Goal: Task Accomplishment & Management: Use online tool/utility

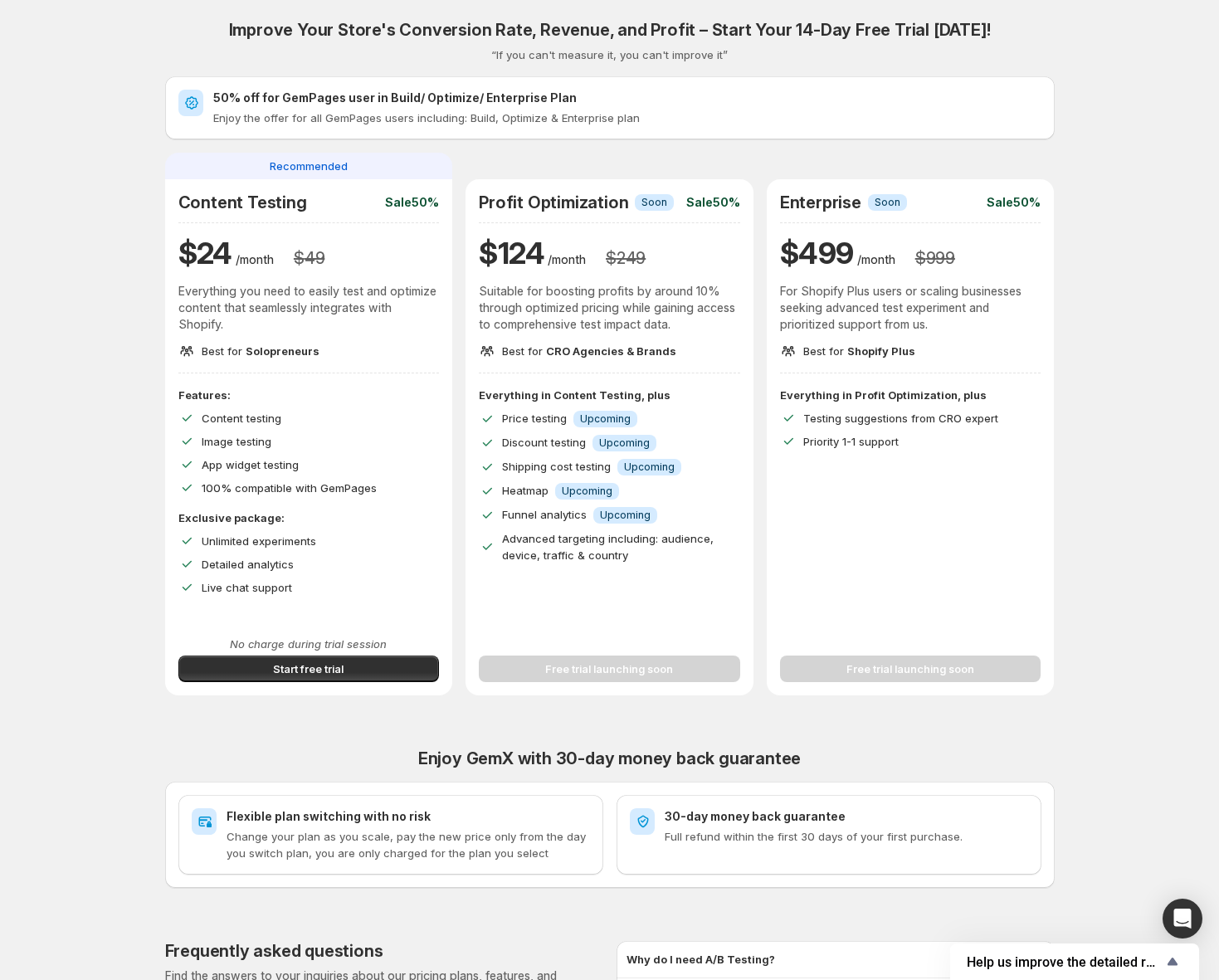
click at [380, 242] on div "$ 24 /month $ 49" at bounding box center [309, 253] width 262 height 40
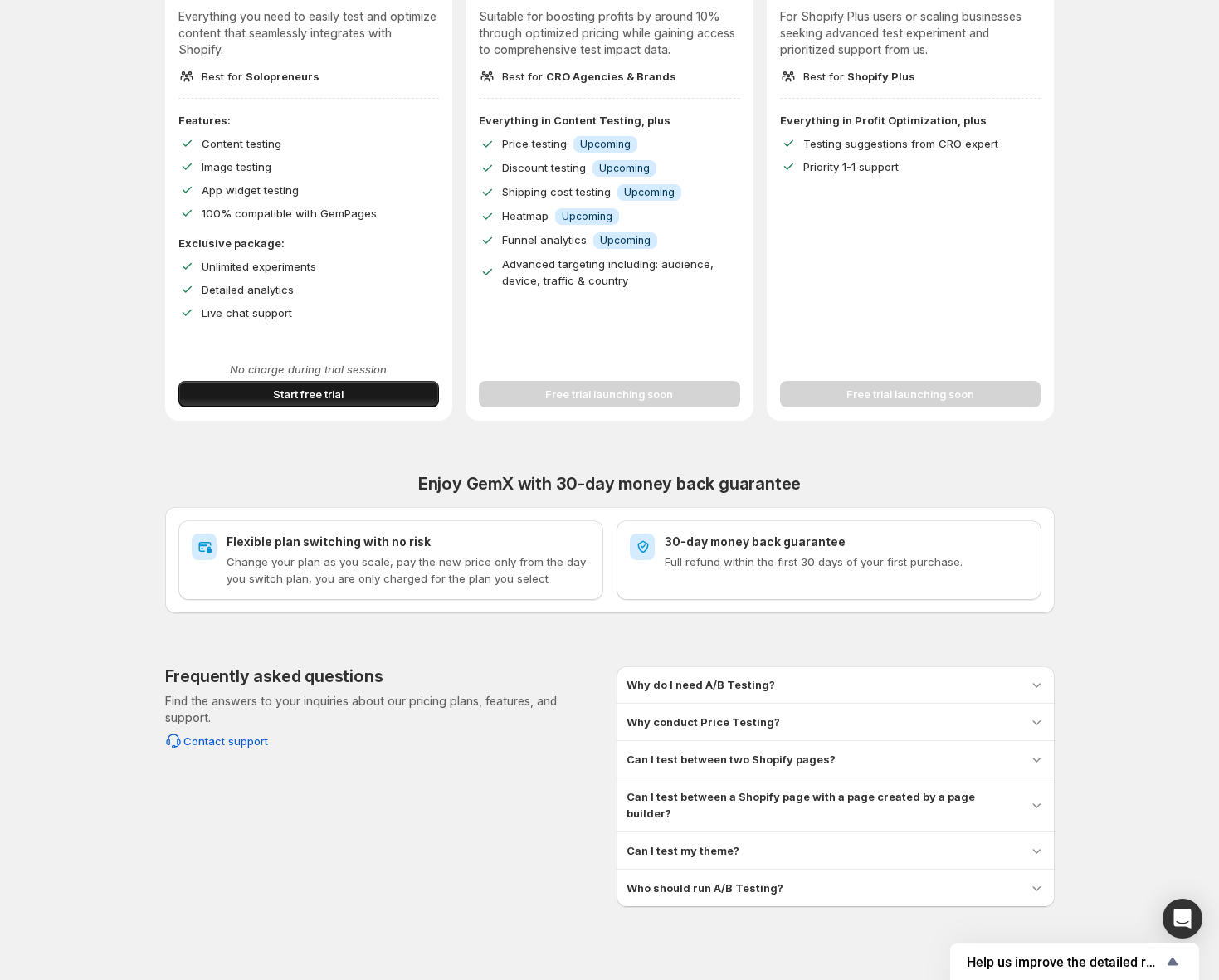
click at [319, 396] on span "Start free trial" at bounding box center [309, 394] width 71 height 17
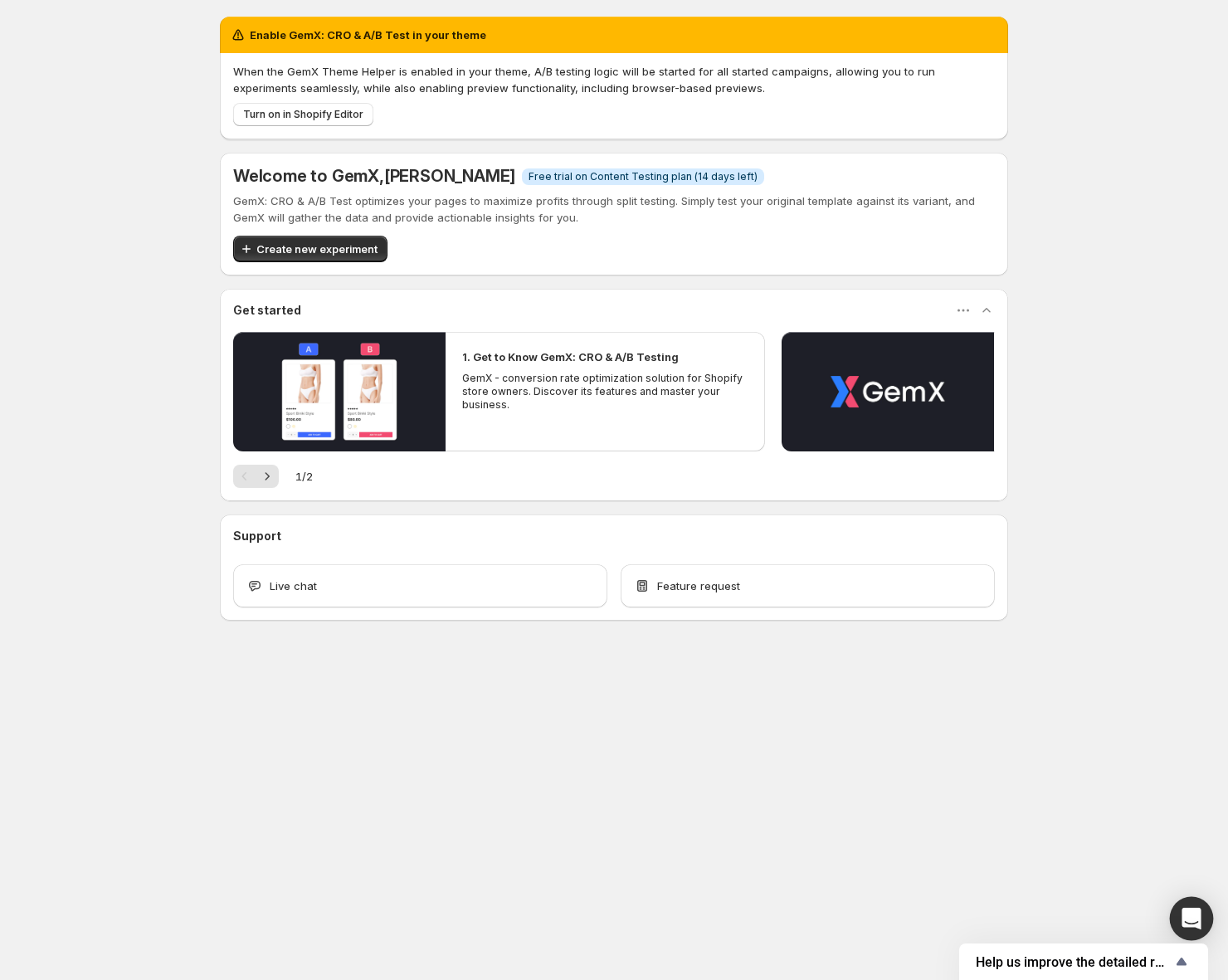
click at [1177, 919] on div "Open Intercom Messenger" at bounding box center [1192, 919] width 44 height 44
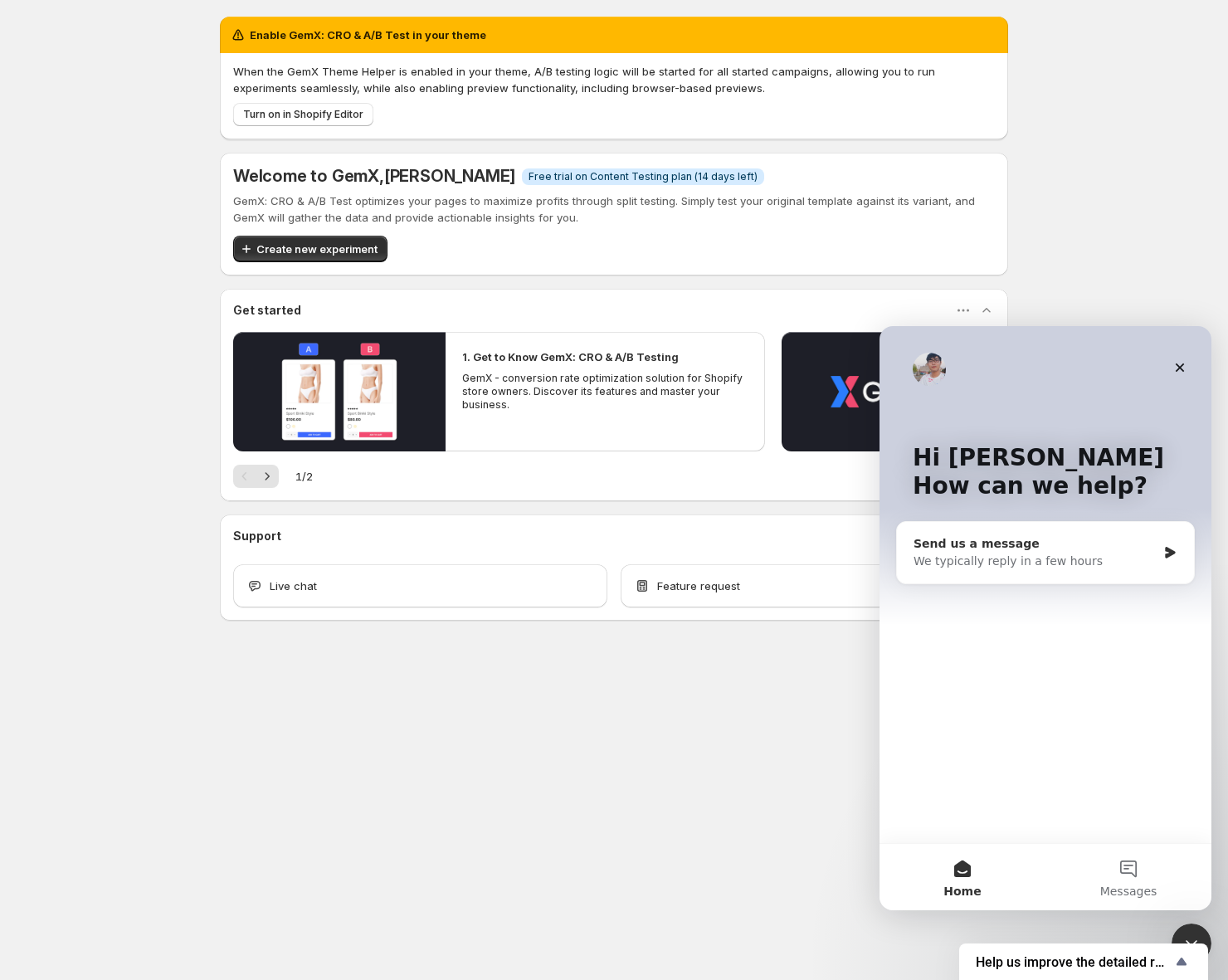
click at [1062, 575] on div "Send us a message We typically reply in a few hours" at bounding box center [1044, 552] width 297 height 61
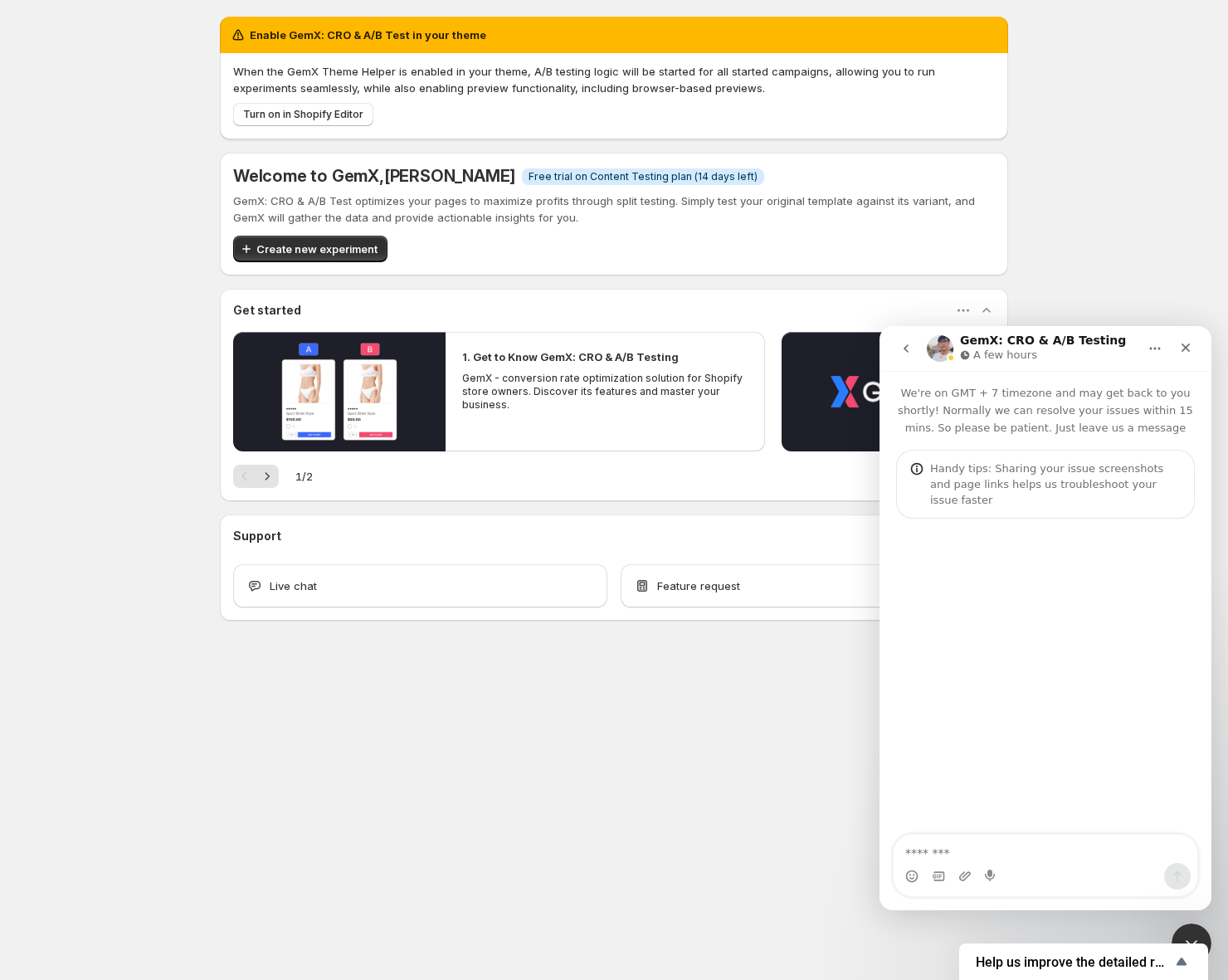
click at [983, 850] on textarea "Message…" at bounding box center [1045, 849] width 303 height 28
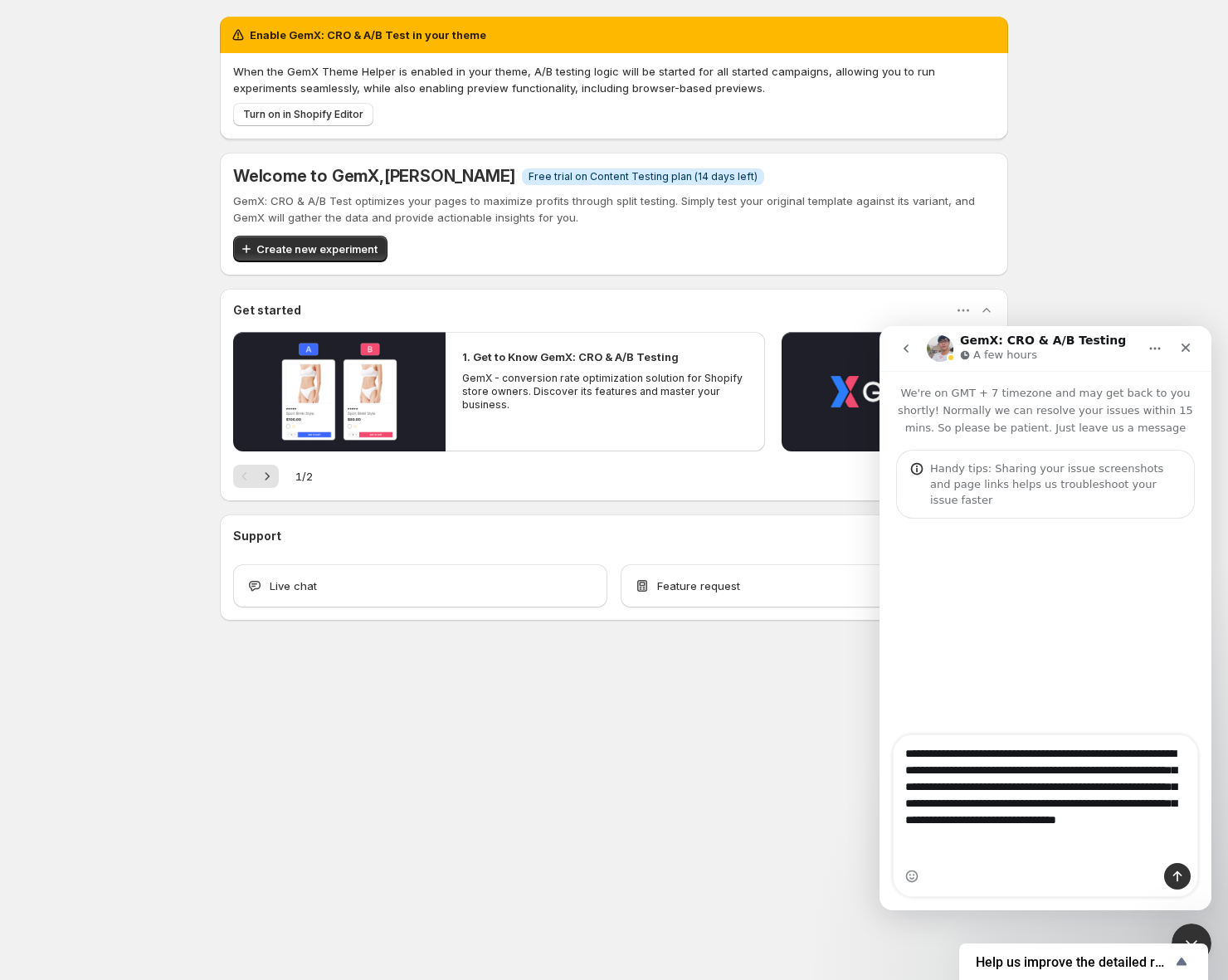
type textarea "**********"
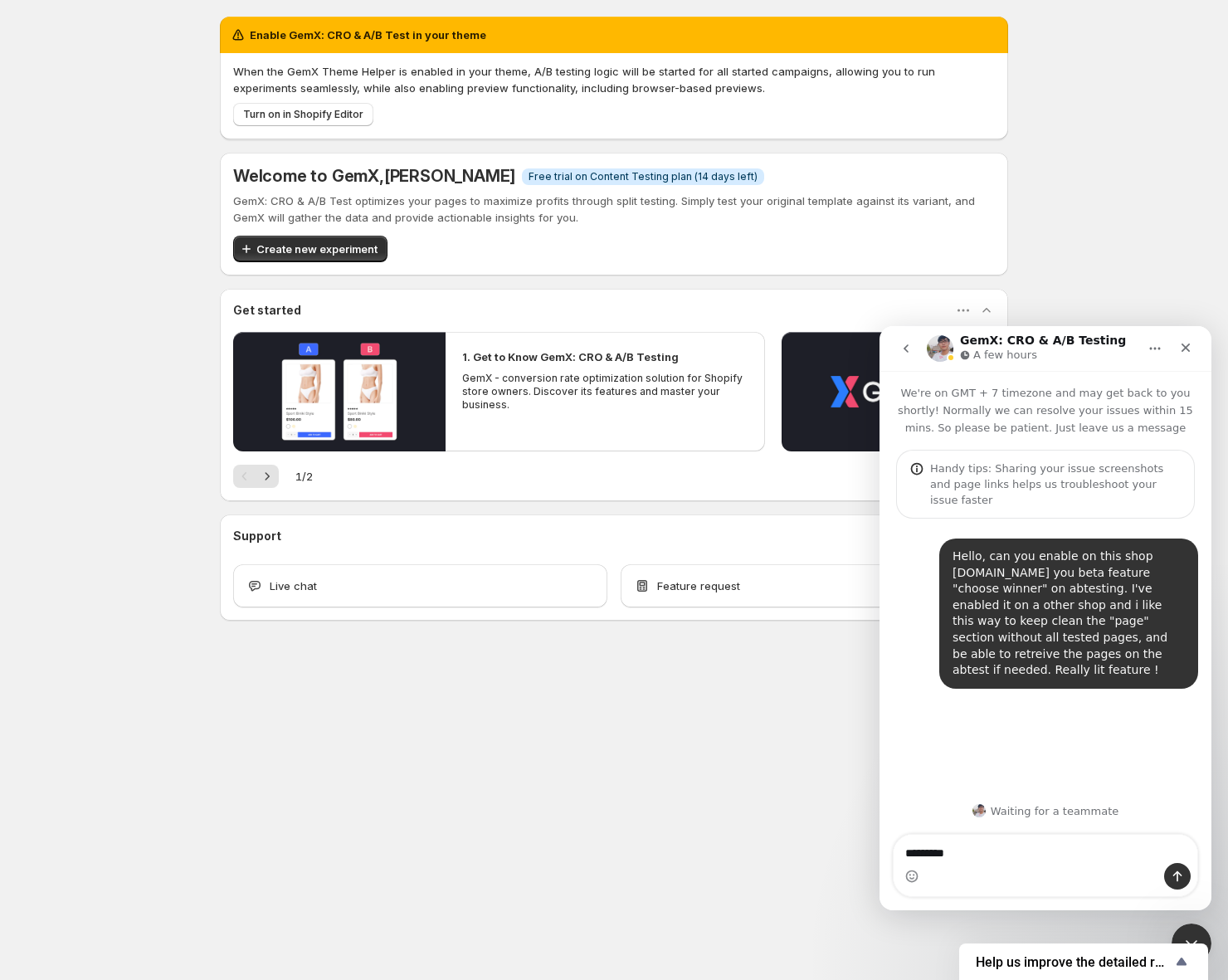
type textarea "*********"
click at [336, 723] on body "Enable GemX: CRO & A/B Test in your theme When the GemX Theme Helper is enabled…" at bounding box center [614, 490] width 1228 height 980
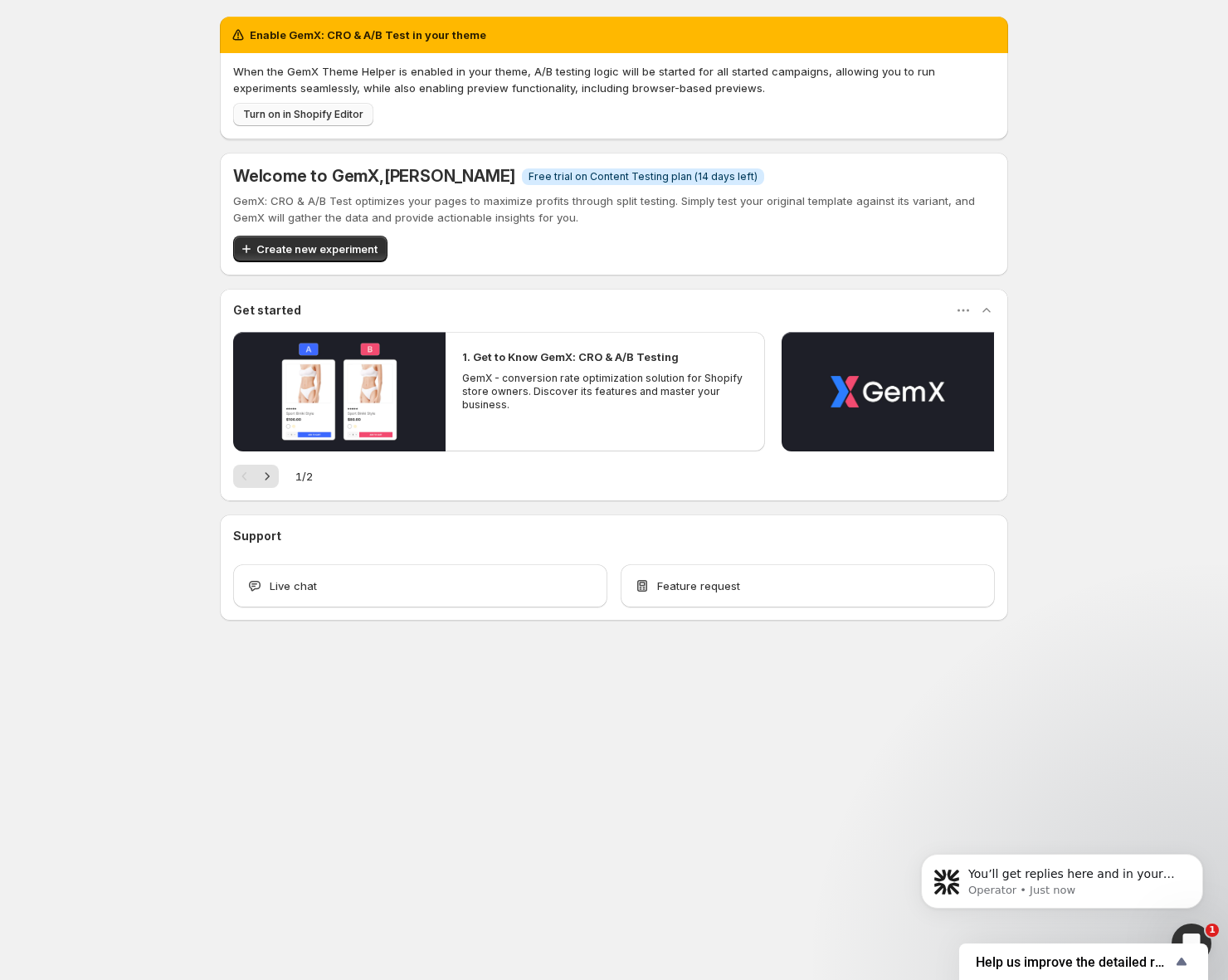
click at [318, 122] on button "Turn on in Shopify Editor" at bounding box center [303, 114] width 140 height 23
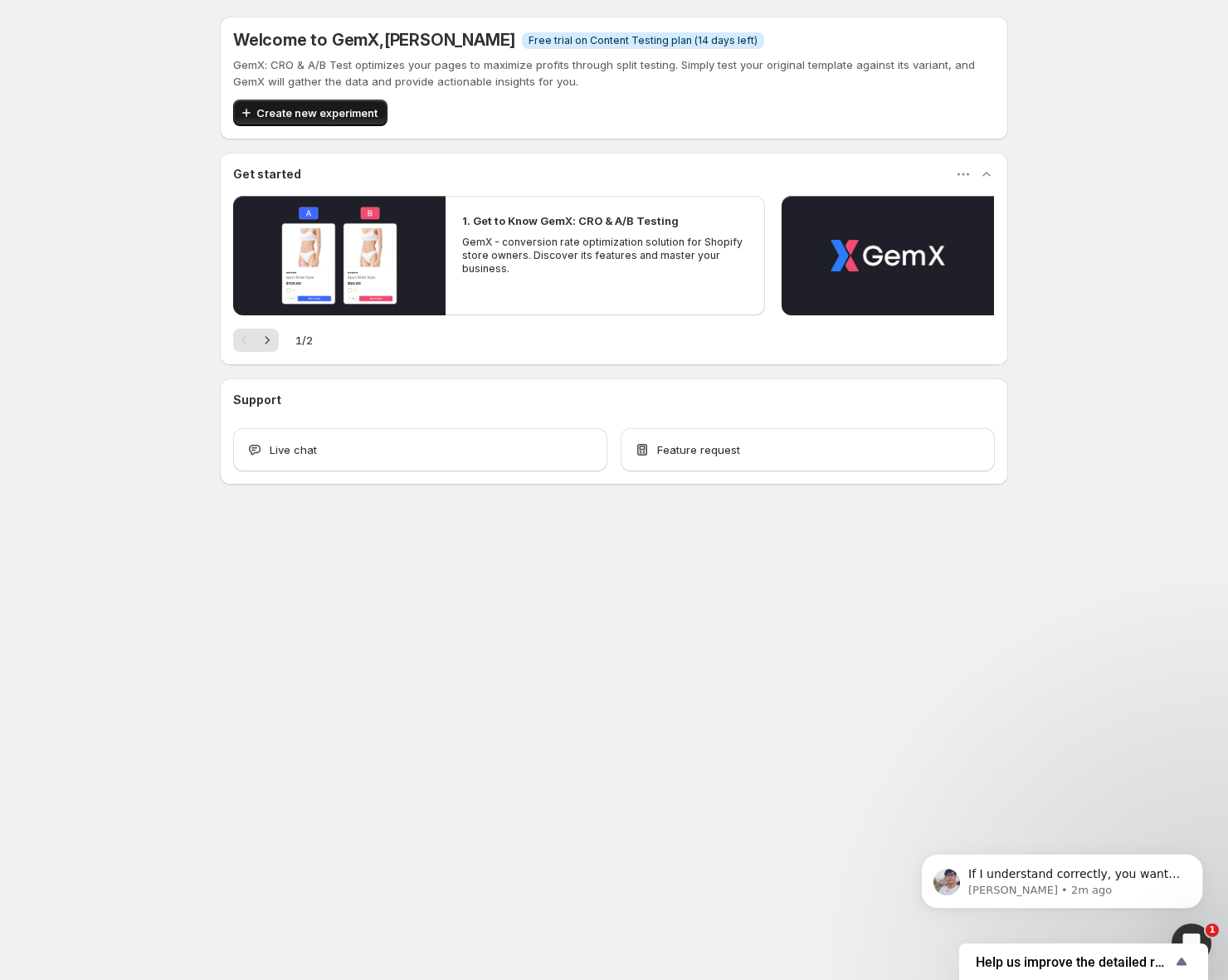
click at [340, 114] on span "Create new experiment" at bounding box center [317, 113] width 121 height 17
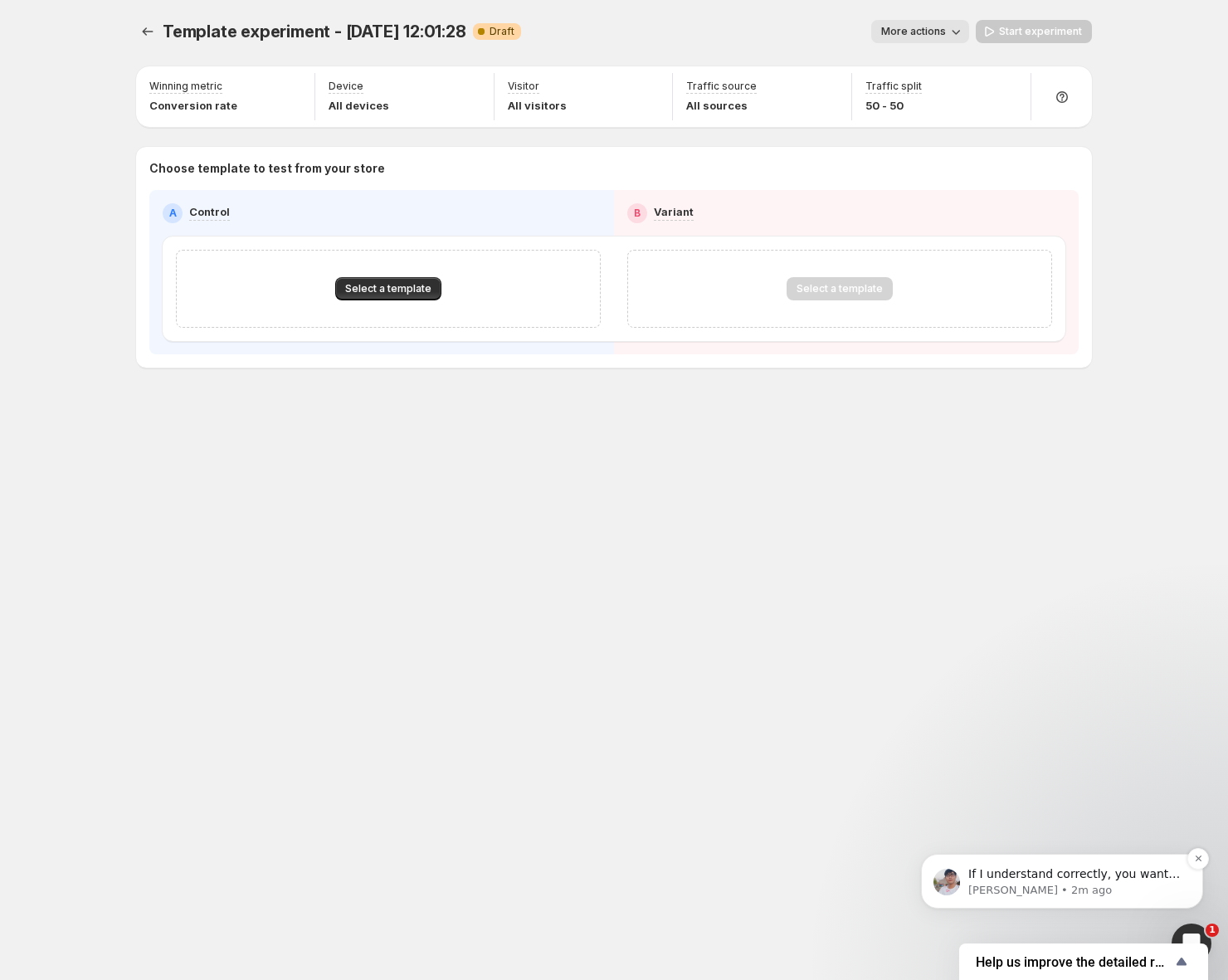
click at [1057, 877] on p "If I understand correctly, you want to join the beta phase to use the ‘Choose W…" at bounding box center [1075, 874] width 214 height 17
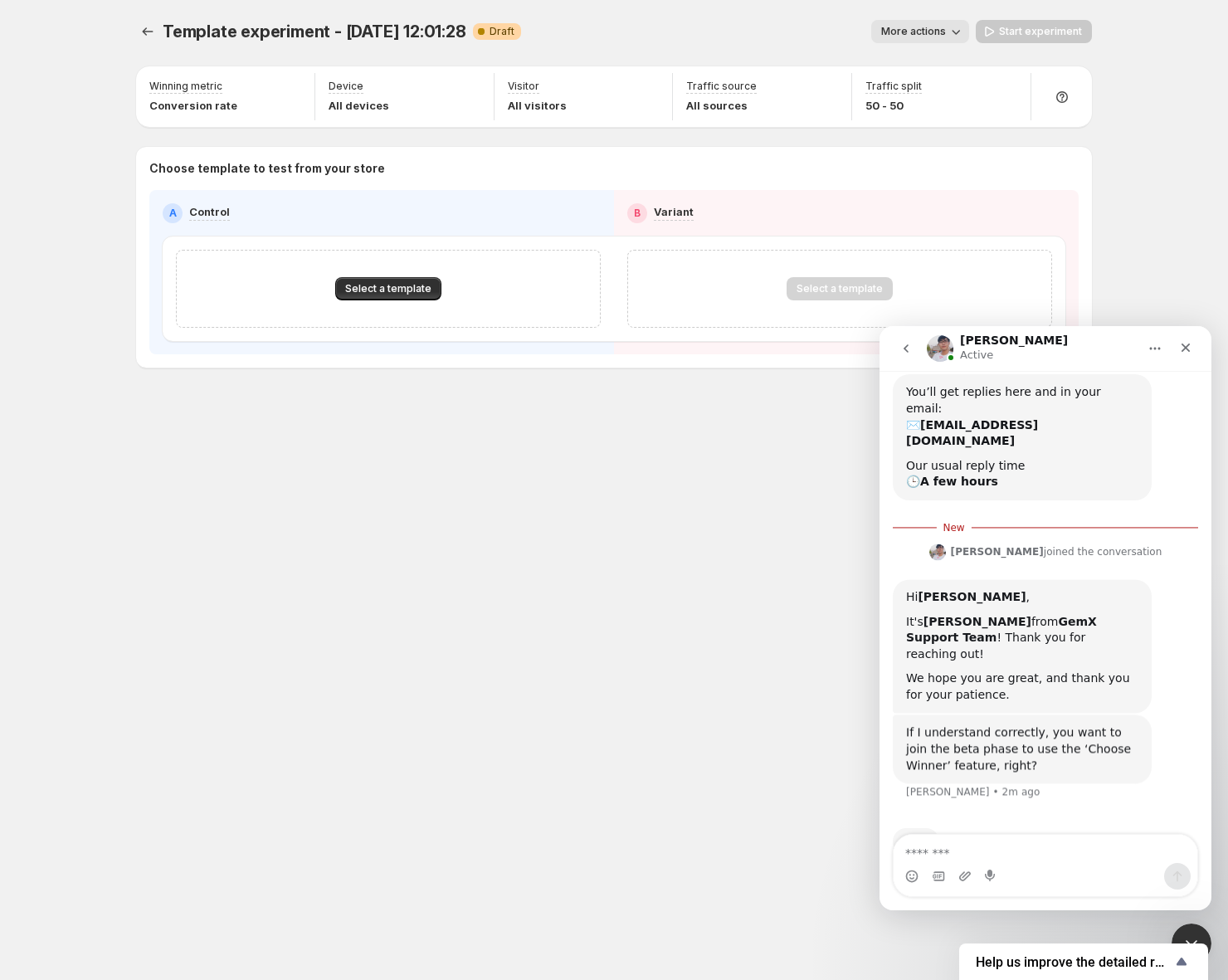
scroll to position [364, 0]
click at [1017, 852] on textarea "Message…" at bounding box center [1045, 849] width 303 height 28
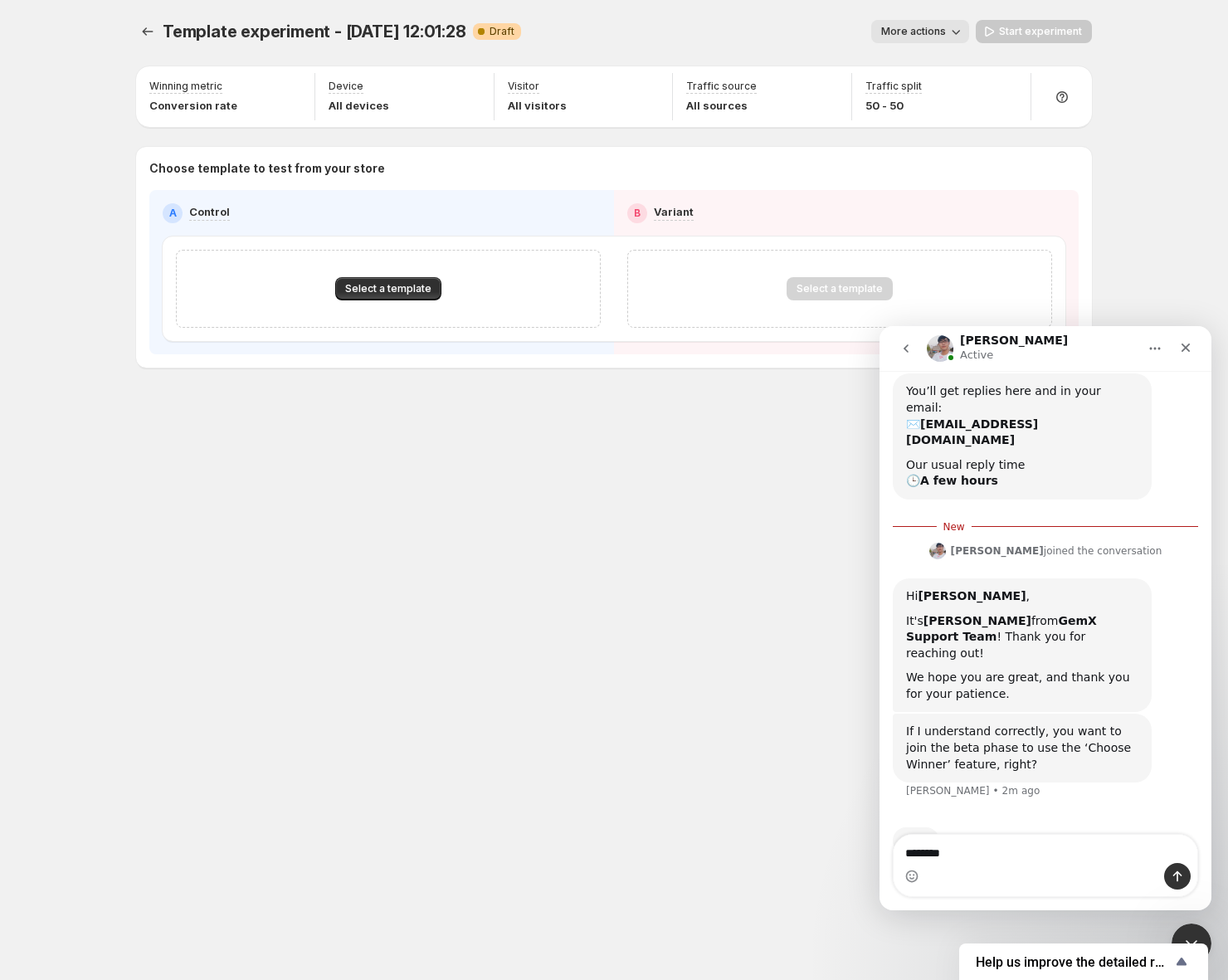
type textarea "*********"
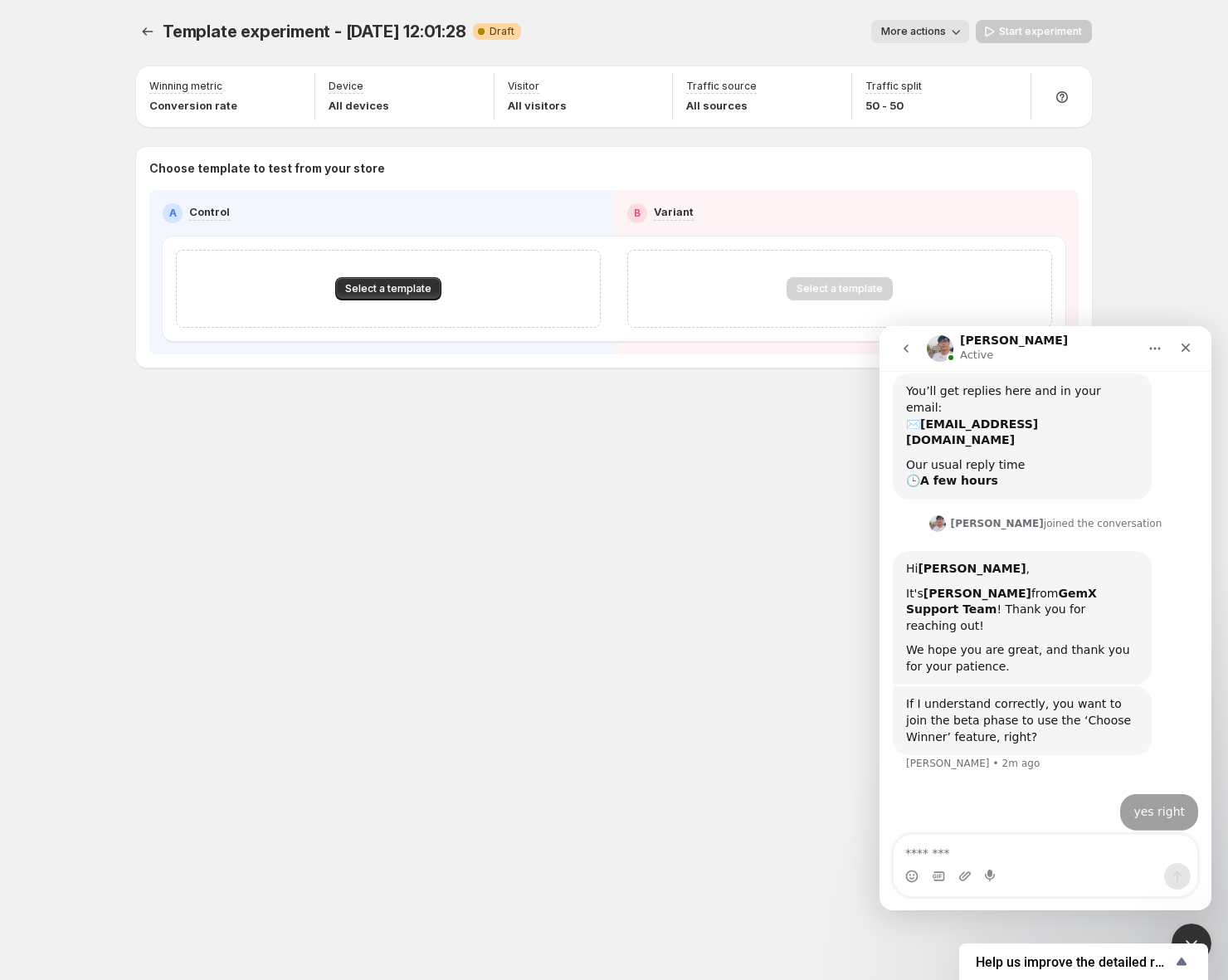
scroll to position [386, 0]
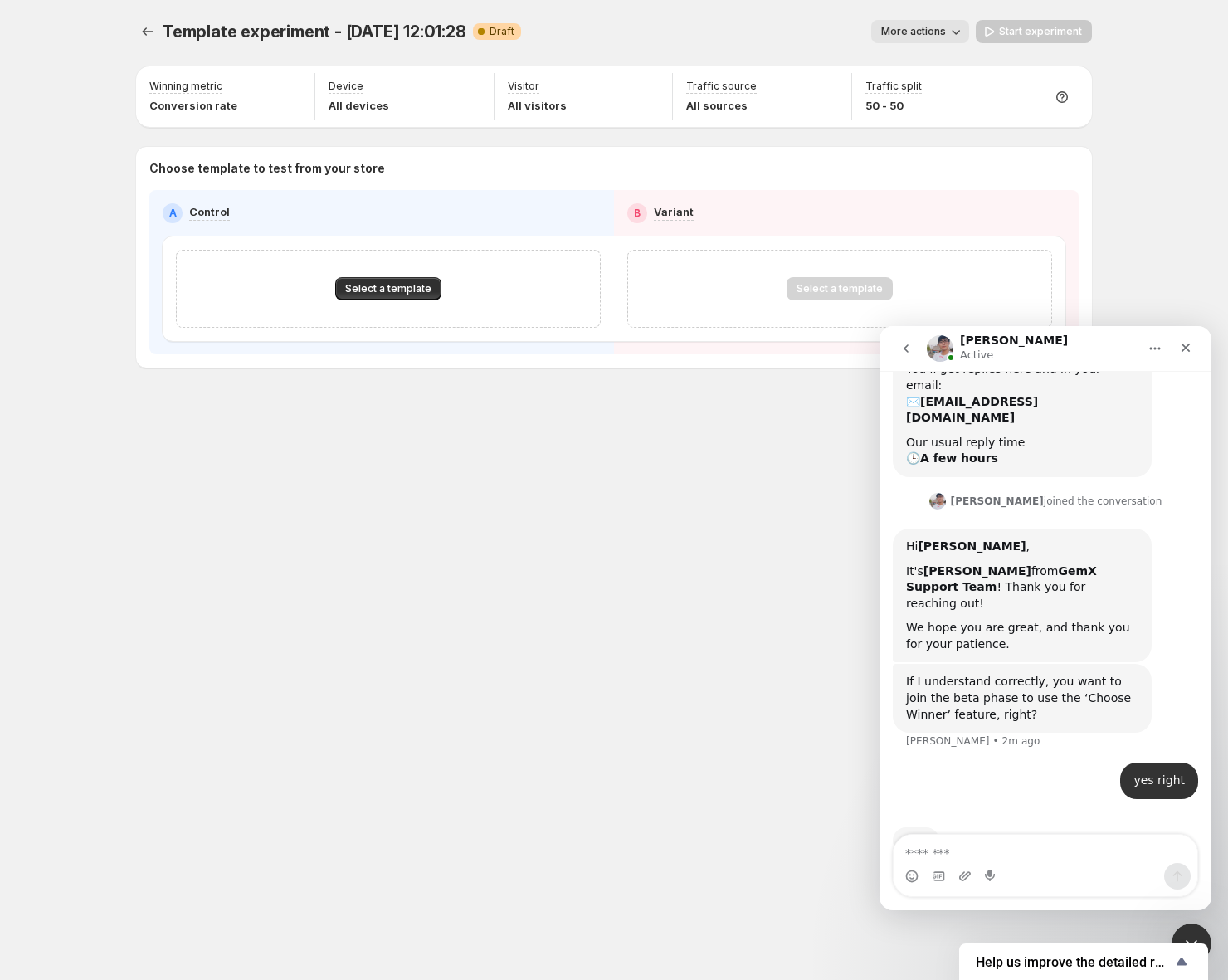
click at [717, 429] on div "Template experiment - Sep 9, 12:01:28. This page is ready Template experiment -…" at bounding box center [614, 228] width 996 height 457
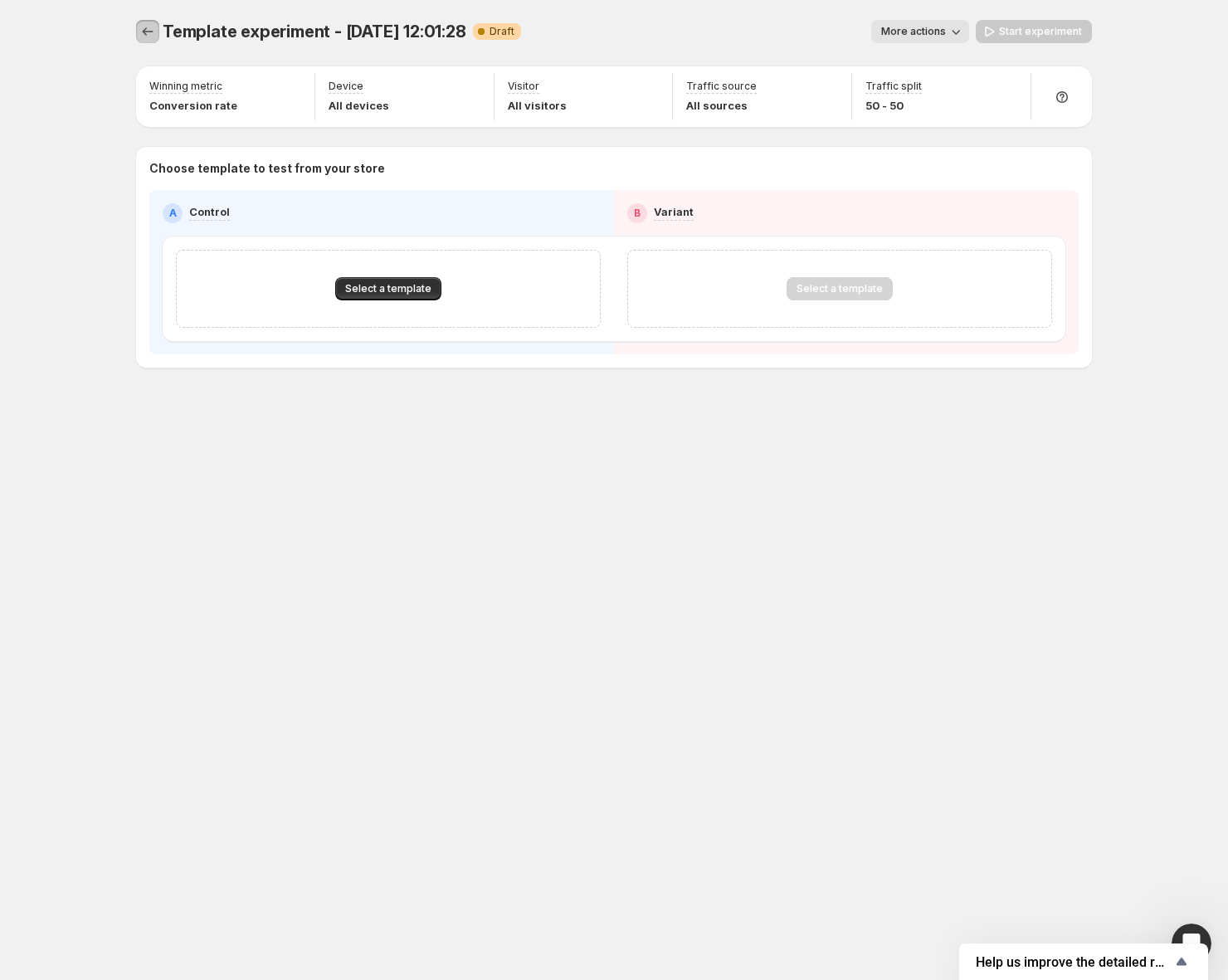
click at [153, 27] on icon "Experiments" at bounding box center [147, 31] width 17 height 17
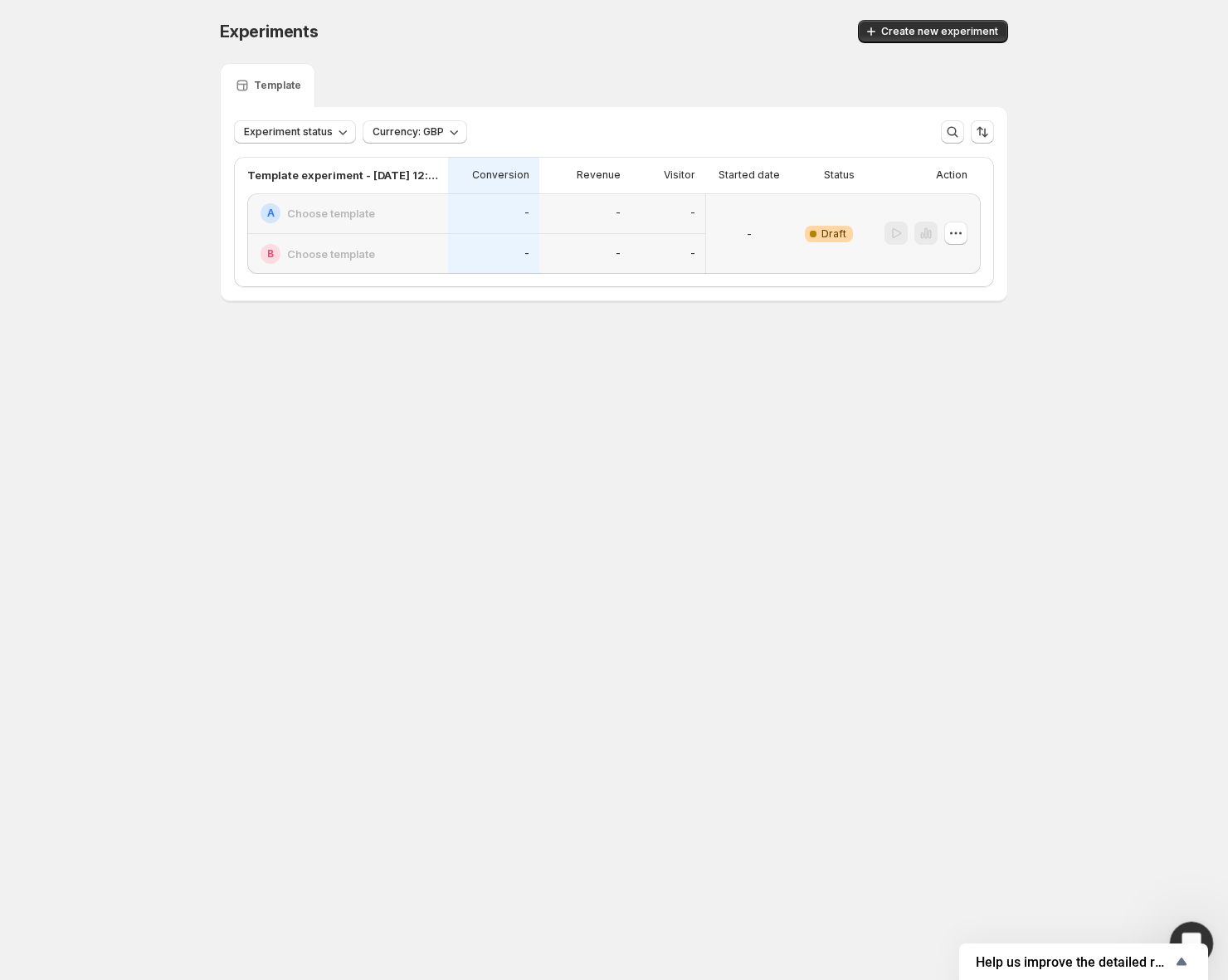
click at [1186, 925] on div "Open Intercom Messenger" at bounding box center [1189, 941] width 55 height 55
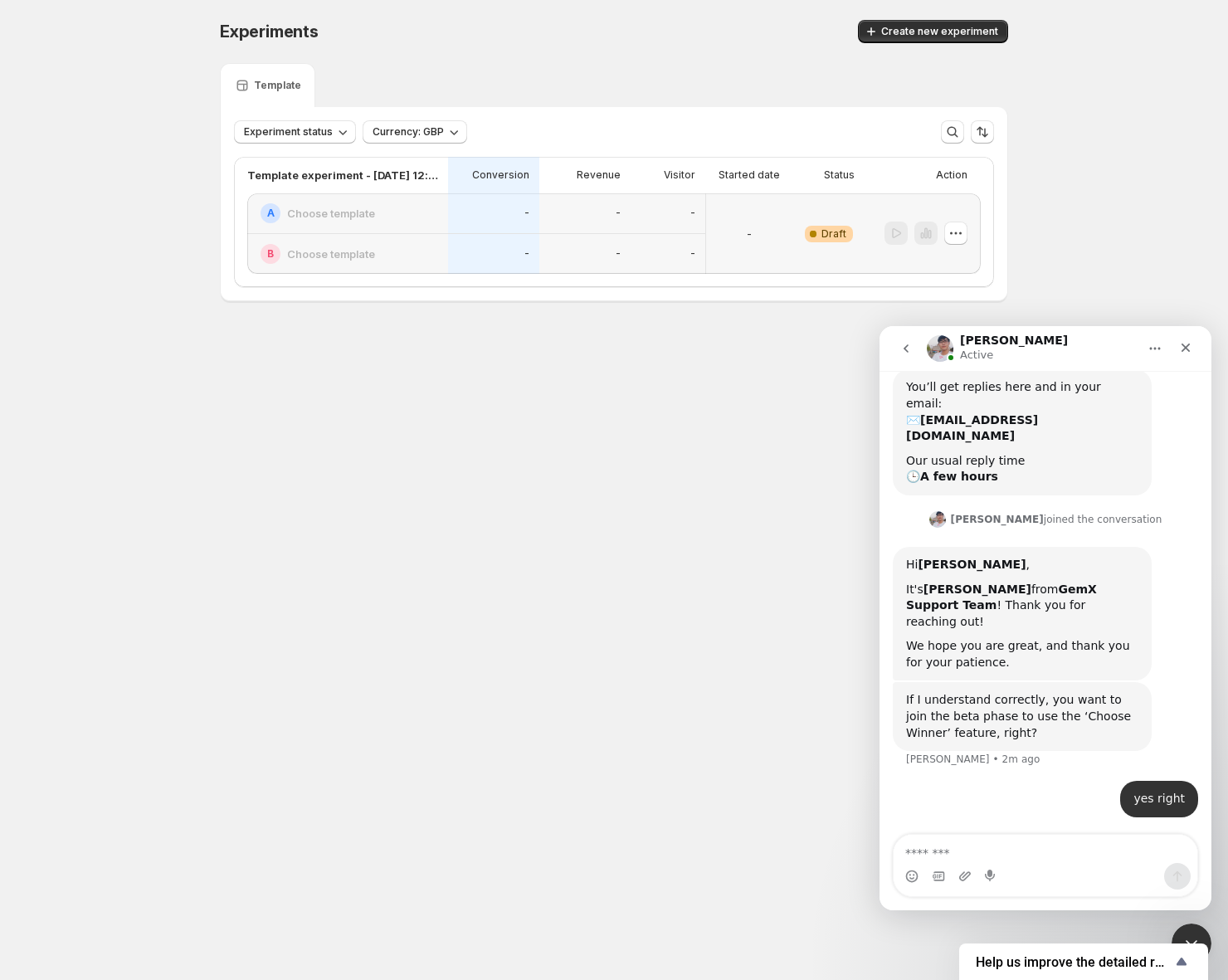
scroll to position [386, 0]
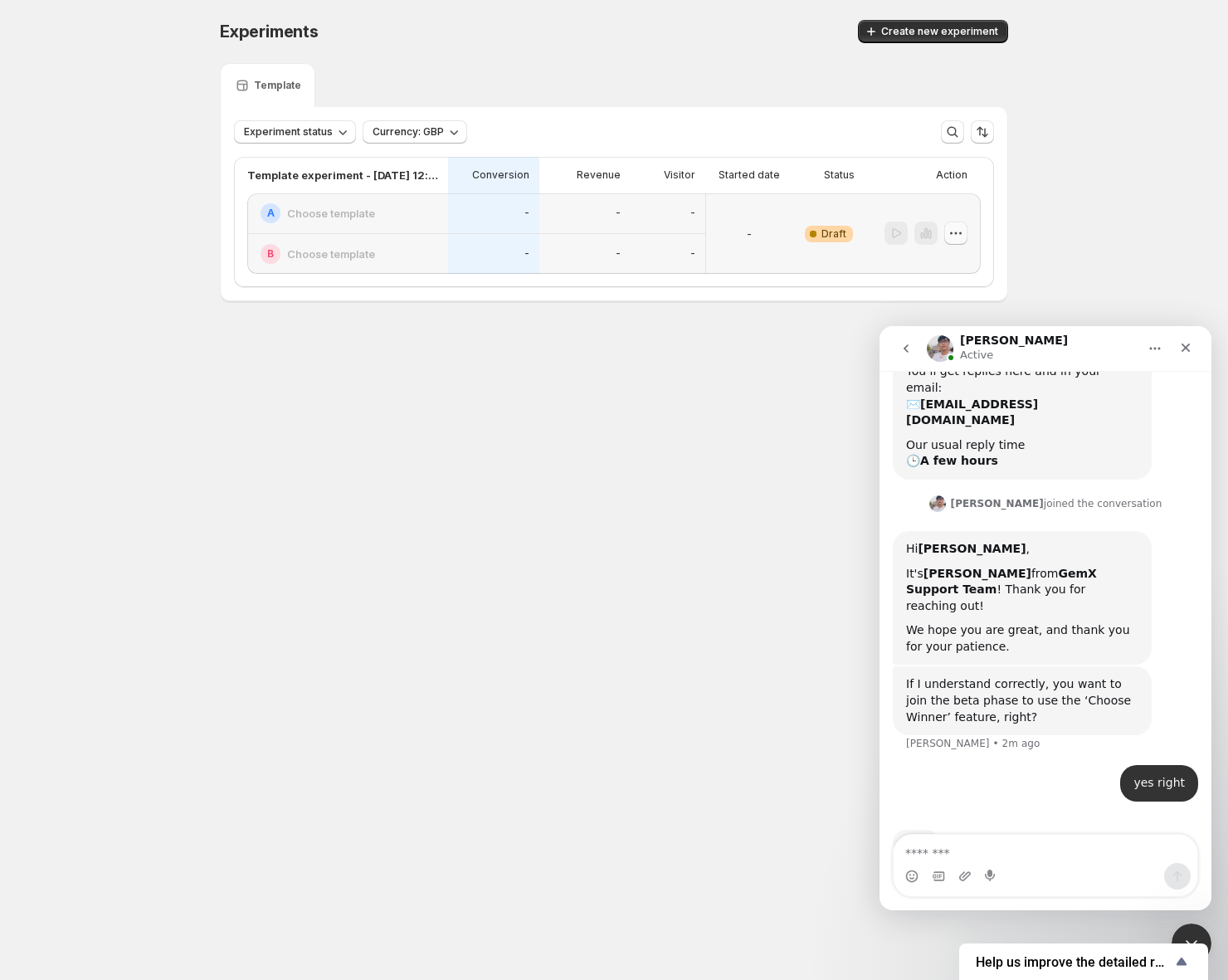
click at [954, 233] on icon "button" at bounding box center [955, 233] width 17 height 17
click at [1099, 282] on div "Experiments. This page is ready Experiments Create new experiment Template Expe…" at bounding box center [614, 195] width 1228 height 391
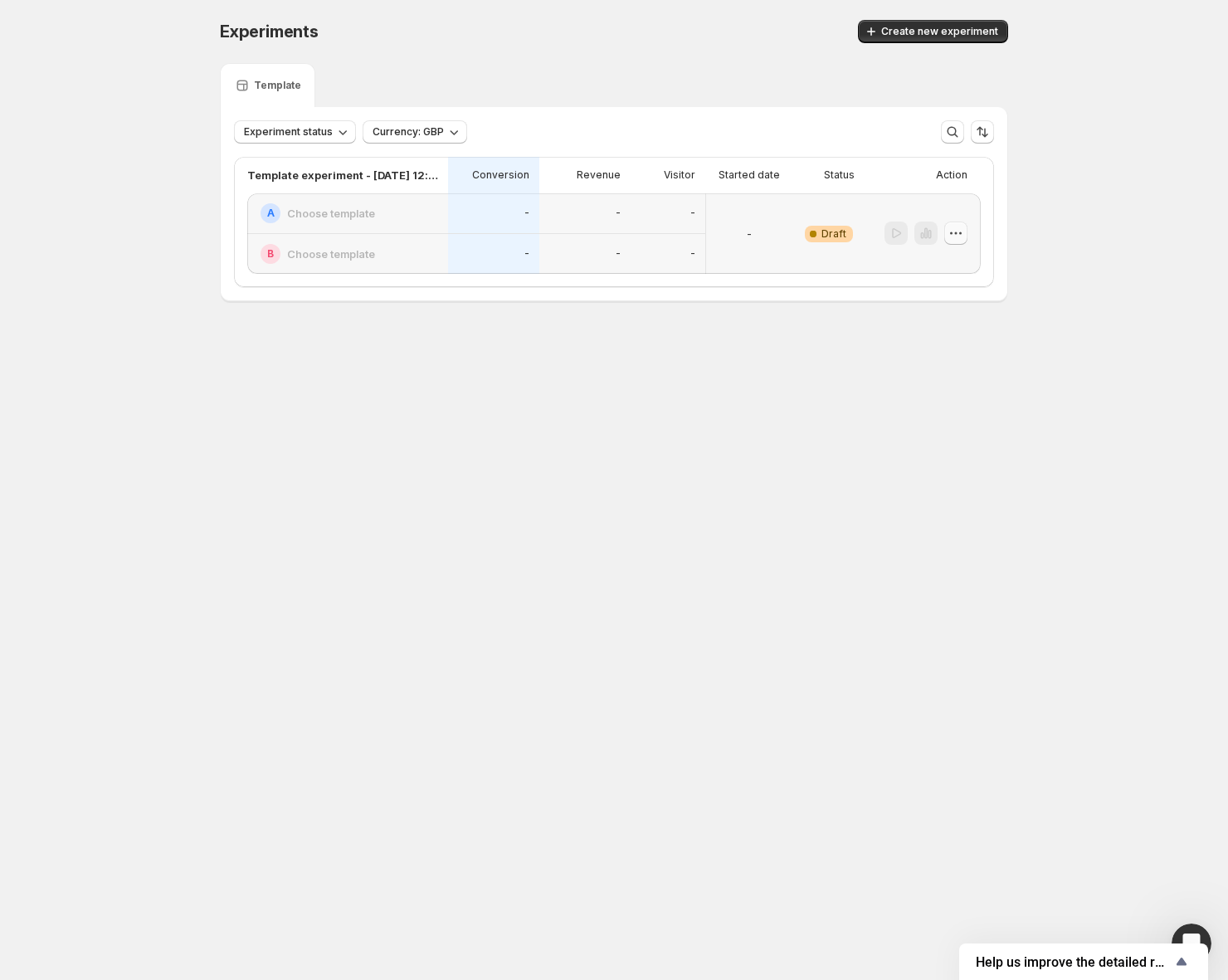
click at [958, 244] on button "button" at bounding box center [956, 233] width 23 height 23
click at [950, 344] on span "Delete" at bounding box center [966, 352] width 81 height 17
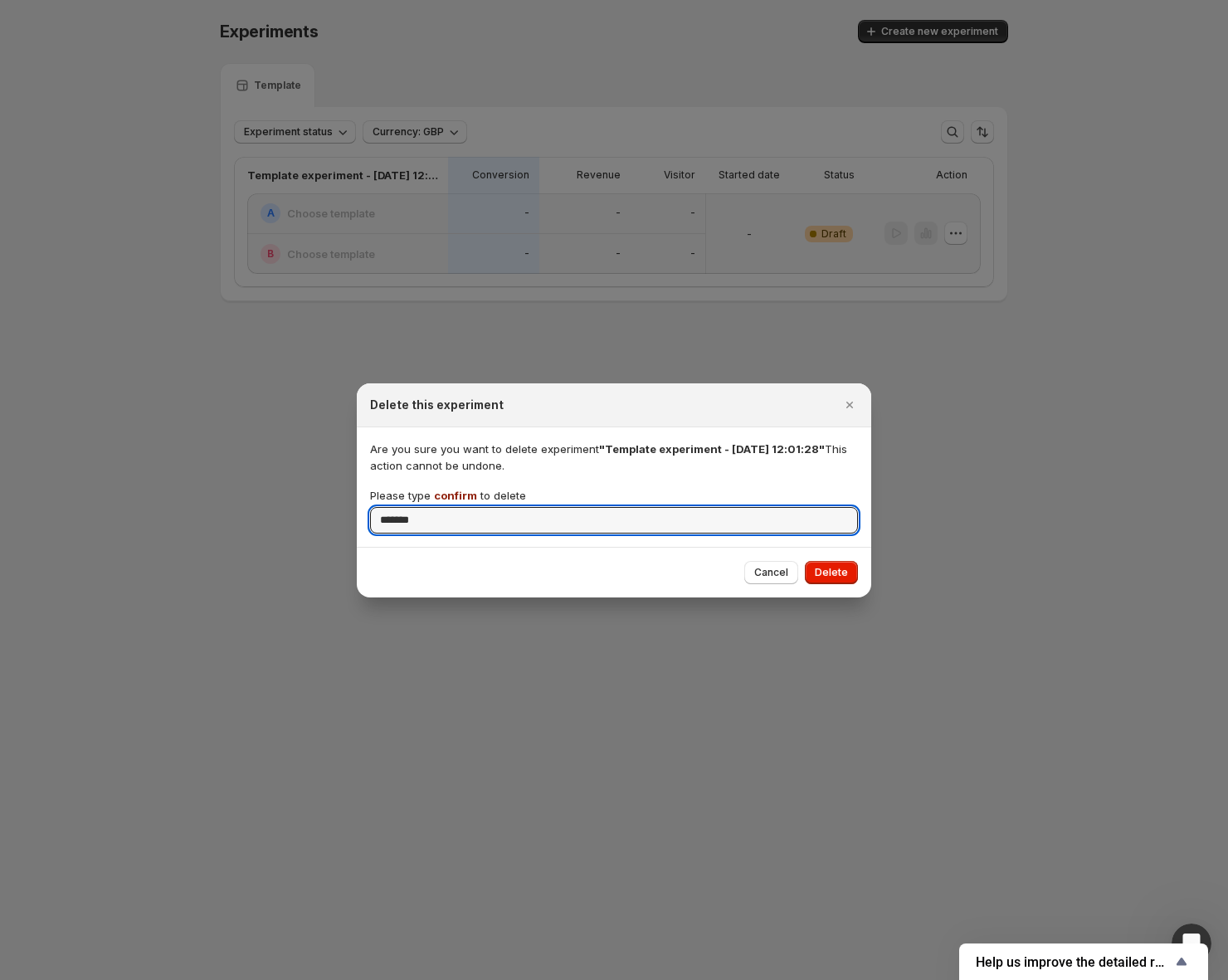
type input "*******"
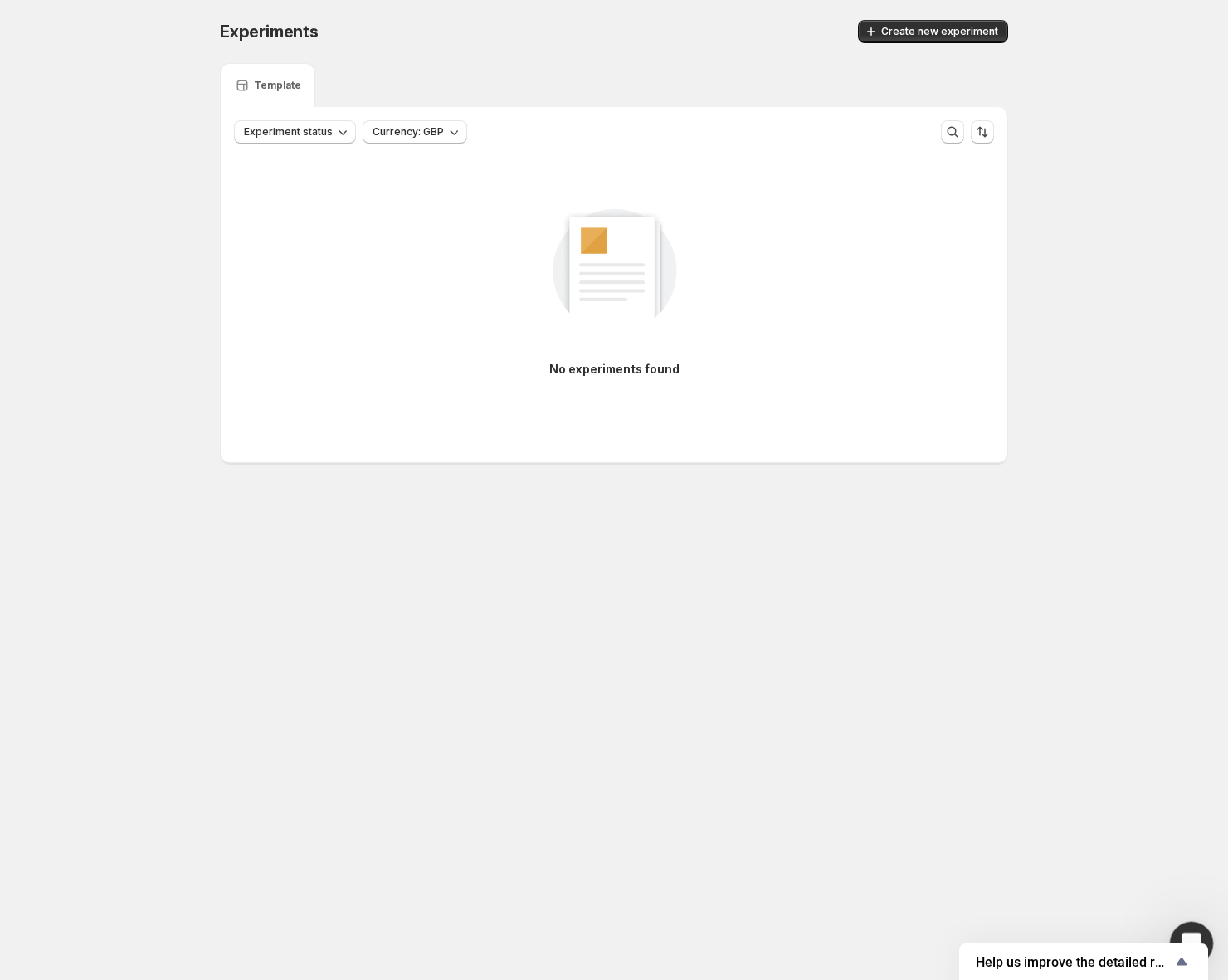
click at [1197, 925] on div "Open Intercom Messenger" at bounding box center [1189, 941] width 55 height 55
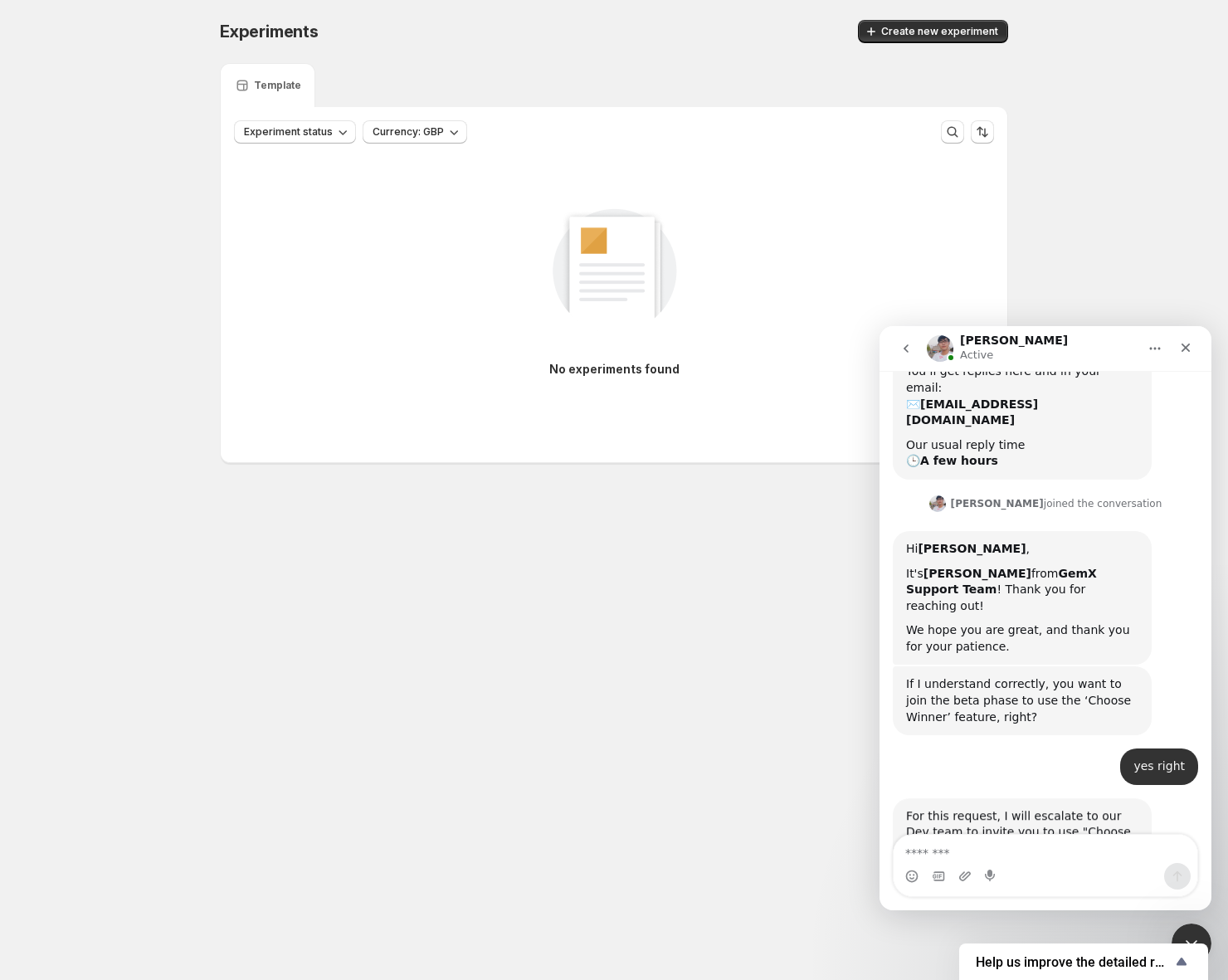
scroll to position [419, 0]
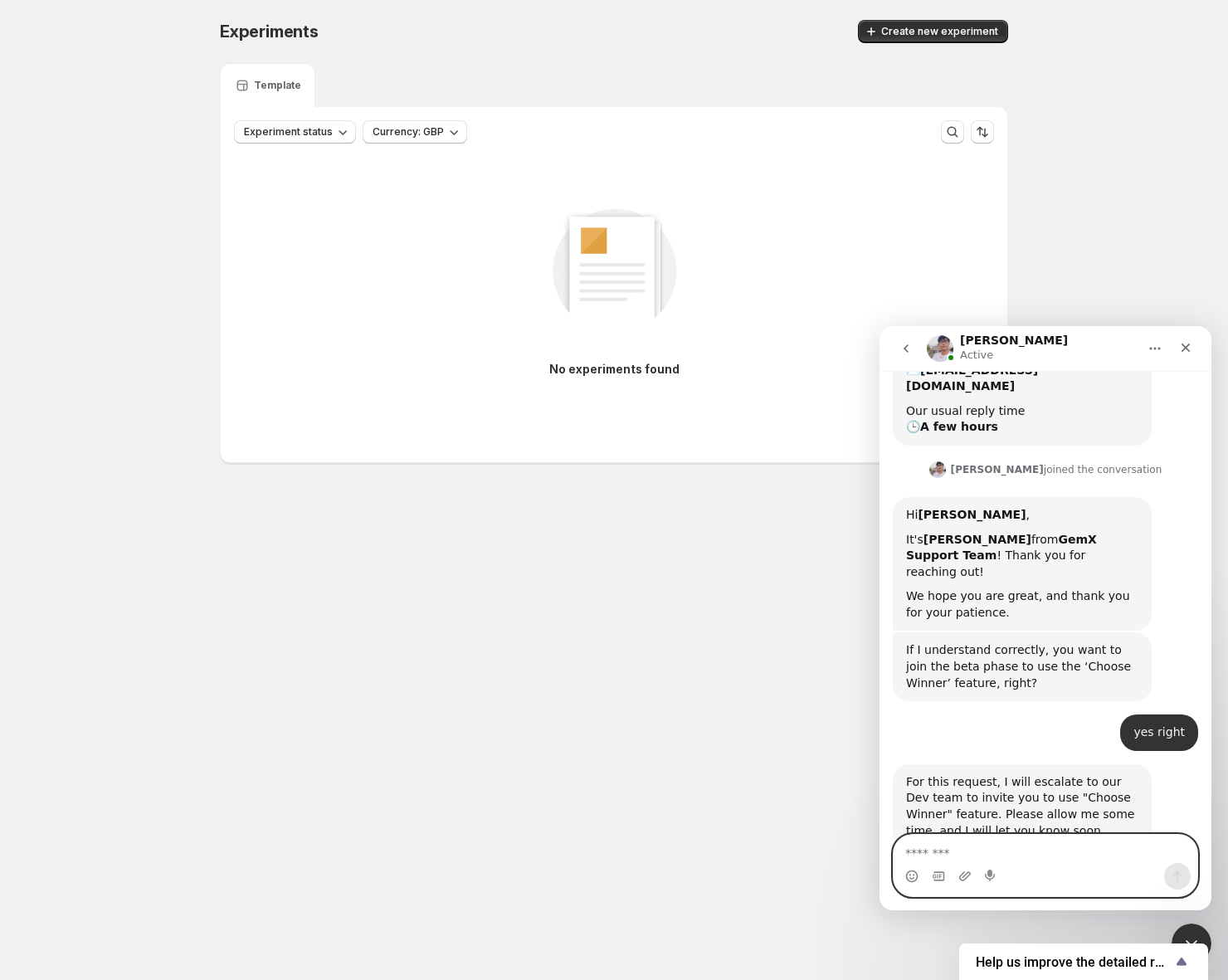
click at [1068, 843] on textarea "Message…" at bounding box center [1045, 849] width 303 height 28
click at [1068, 843] on textarea "Message…" at bounding box center [1045, 849] width 303 height 28
click at [1066, 843] on textarea "Message…" at bounding box center [1045, 849] width 303 height 28
click at [1061, 843] on textarea "Message…" at bounding box center [1045, 849] width 303 height 28
click at [1060, 843] on textarea "Message…" at bounding box center [1045, 849] width 303 height 28
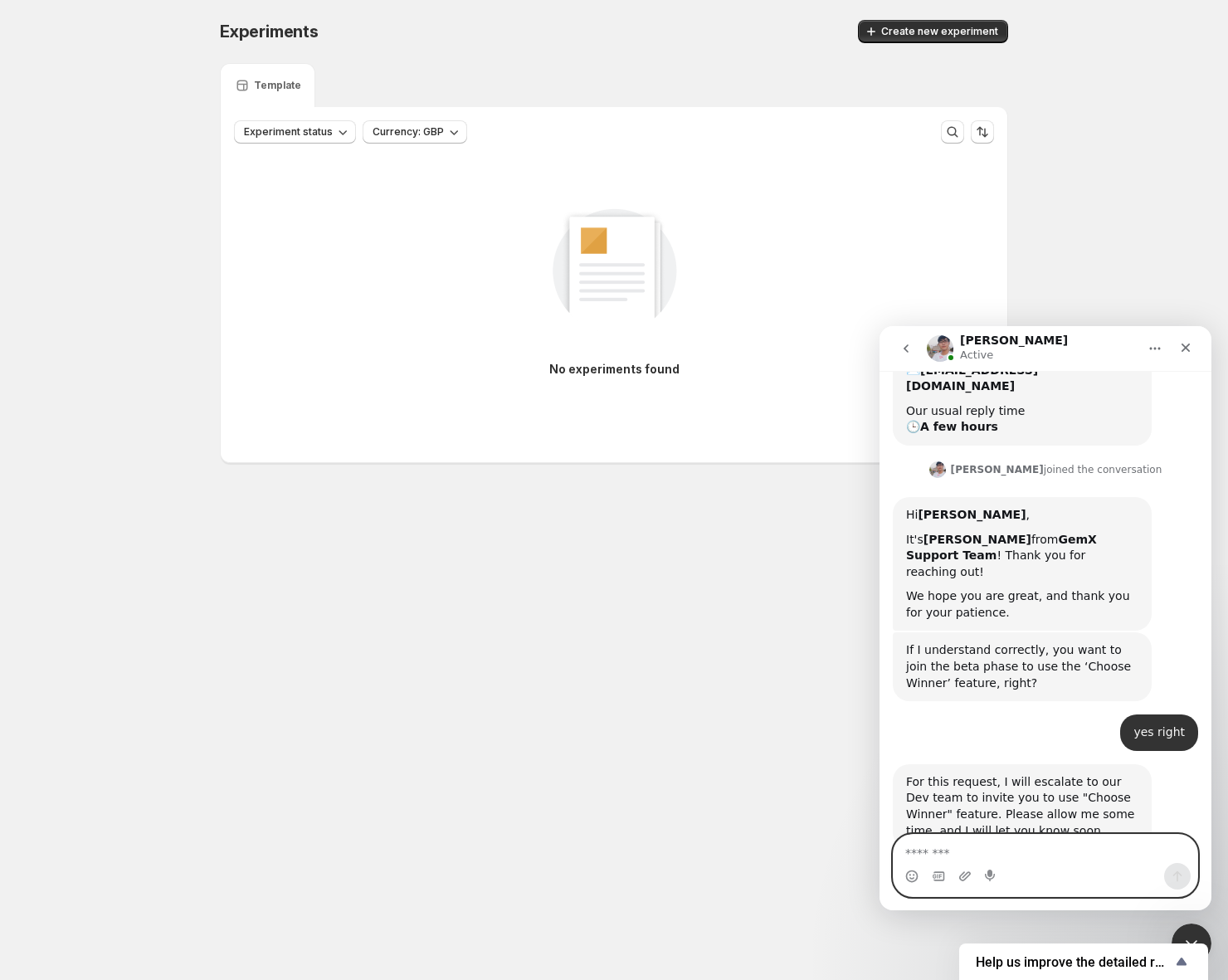
click at [1060, 843] on textarea "Message…" at bounding box center [1045, 849] width 303 height 28
click at [1056, 843] on textarea "Message…" at bounding box center [1045, 849] width 303 height 28
click at [1046, 851] on textarea "Message…" at bounding box center [1045, 849] width 303 height 28
type textarea "**********"
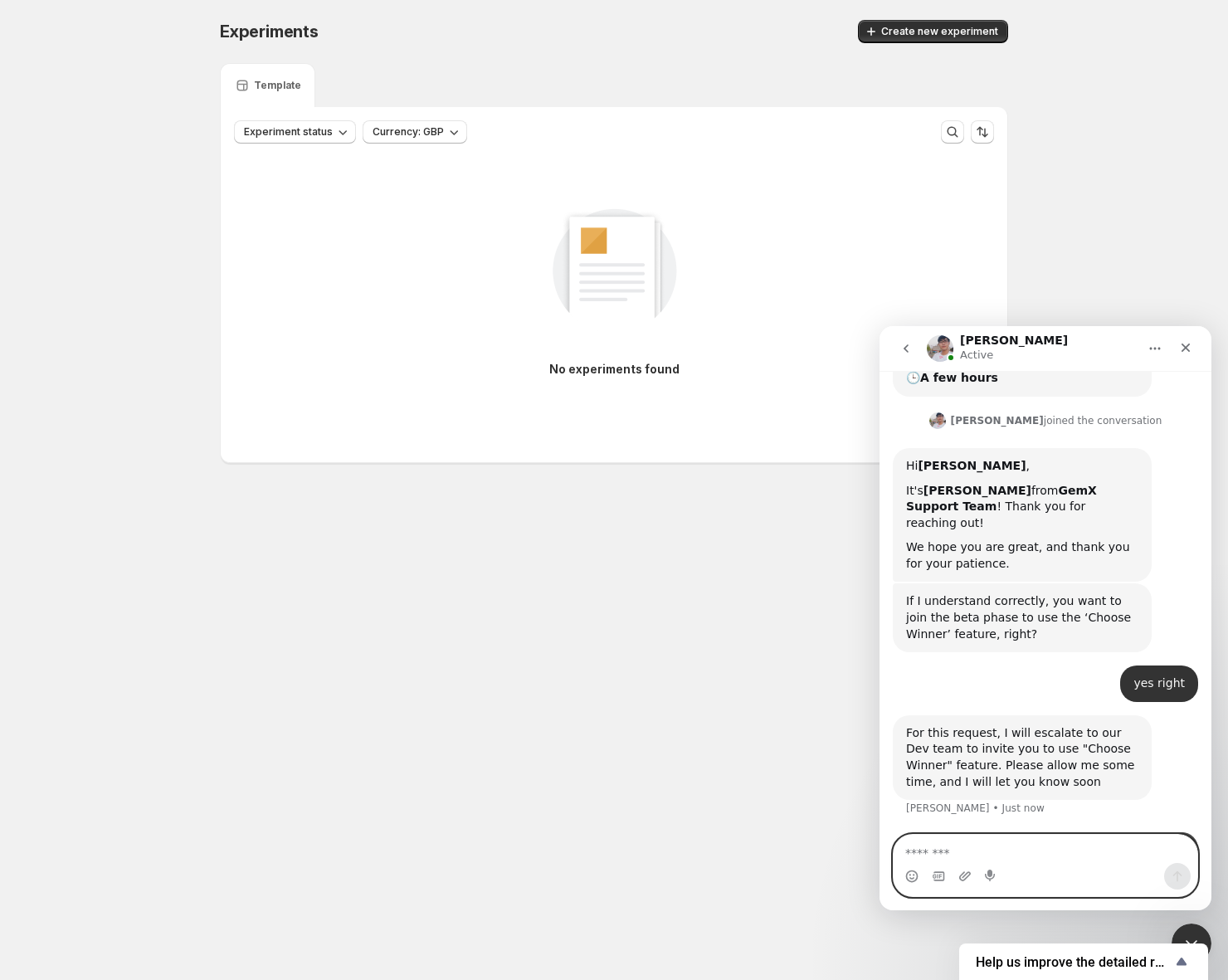
scroll to position [469, 0]
click at [254, 578] on body "Experiments. This page is ready Experiments Create new experiment Template Expe…" at bounding box center [614, 490] width 1228 height 980
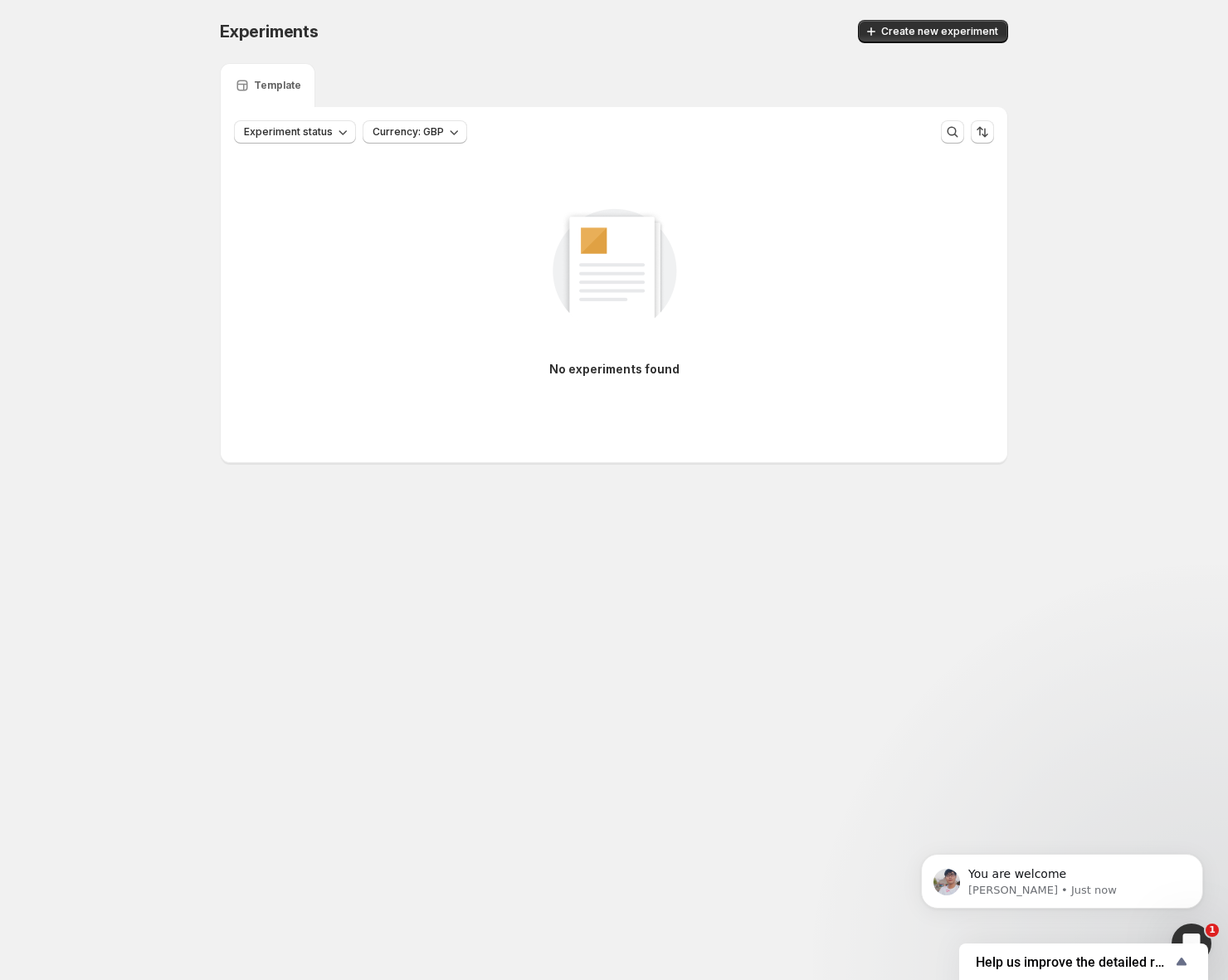
scroll to position [0, 0]
click at [1094, 866] on p "You are welcome" at bounding box center [1075, 874] width 214 height 17
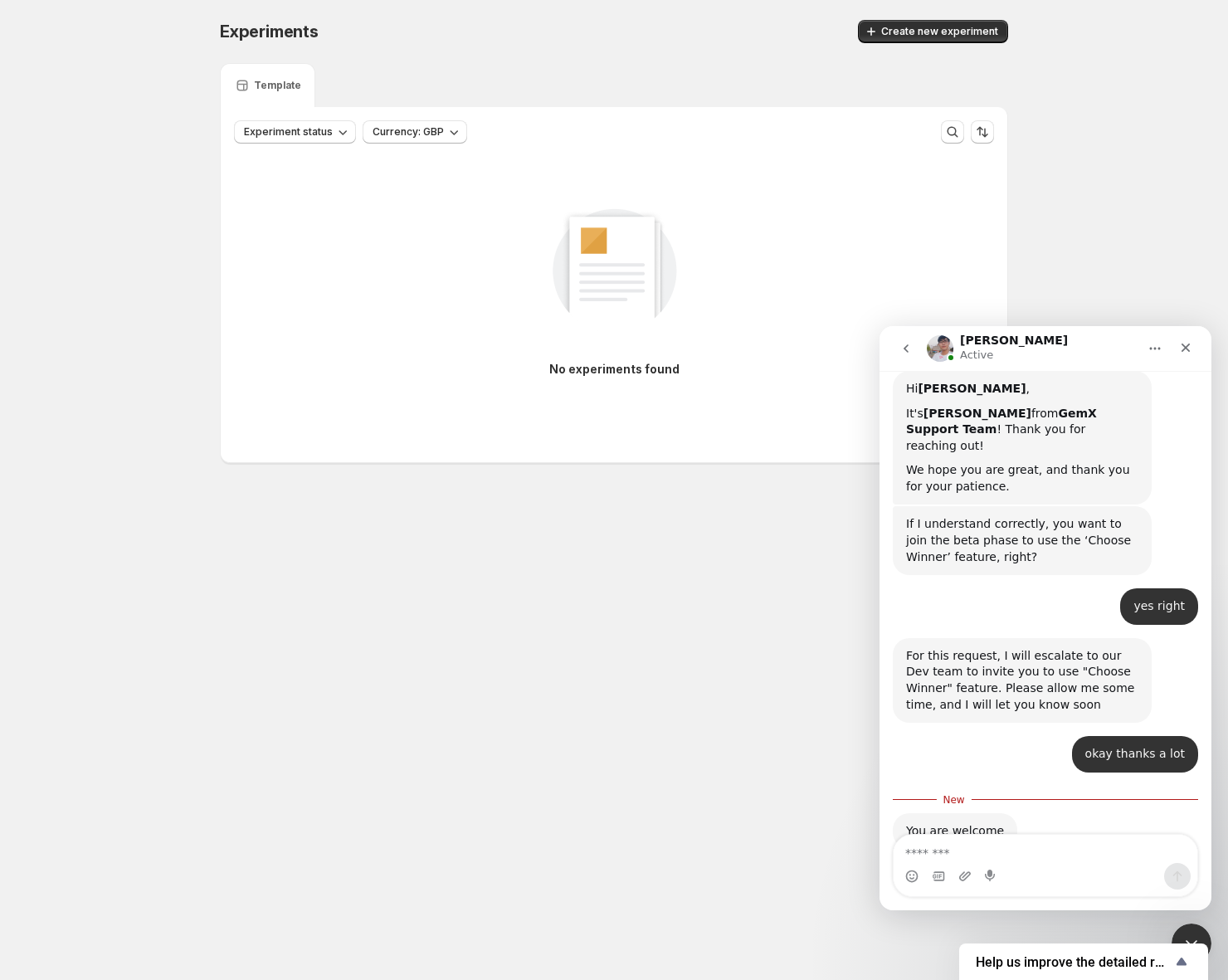
scroll to position [546, 0]
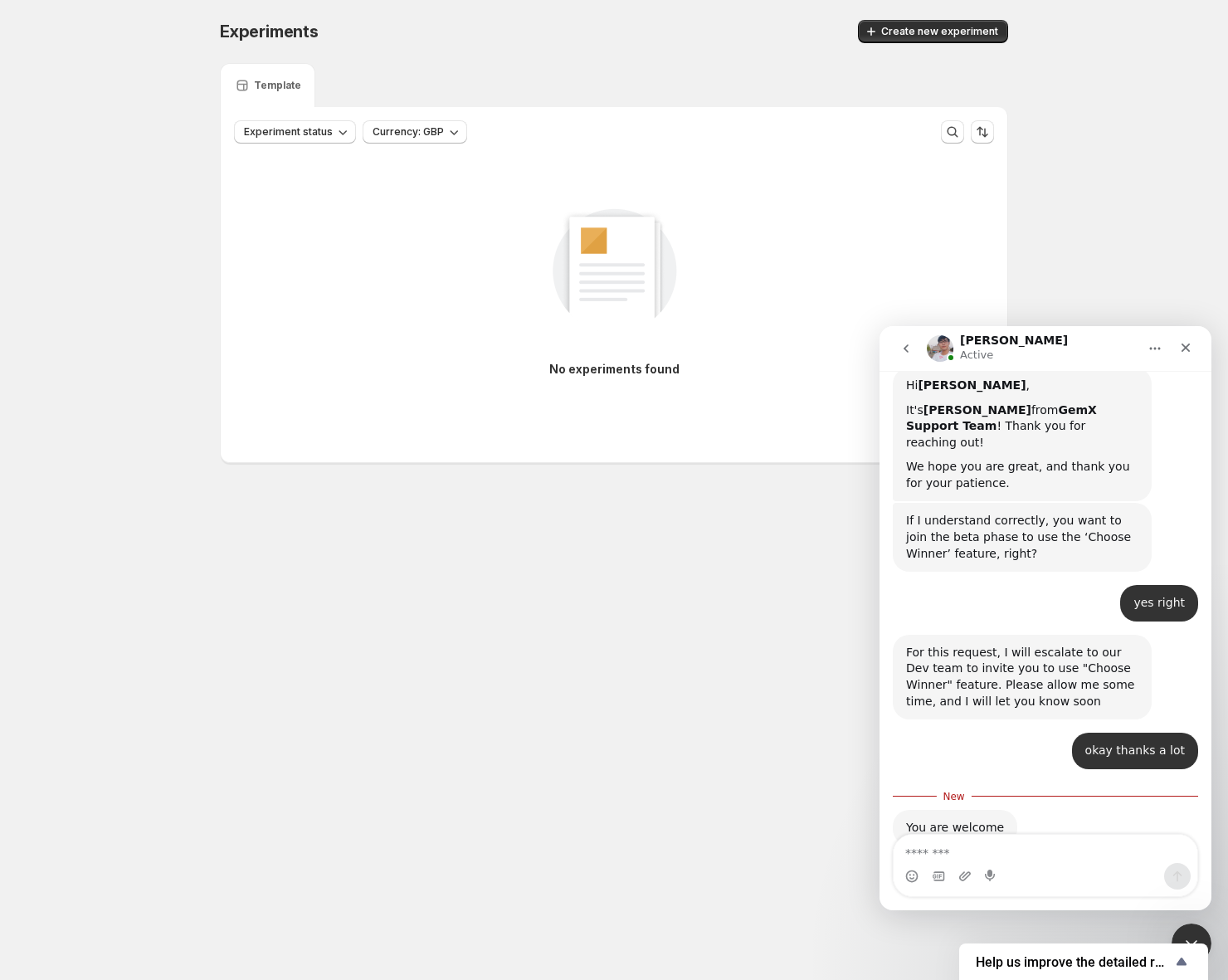
click at [588, 673] on body "Experiments. This page is ready Experiments Create new experiment Template Expe…" at bounding box center [614, 490] width 1228 height 980
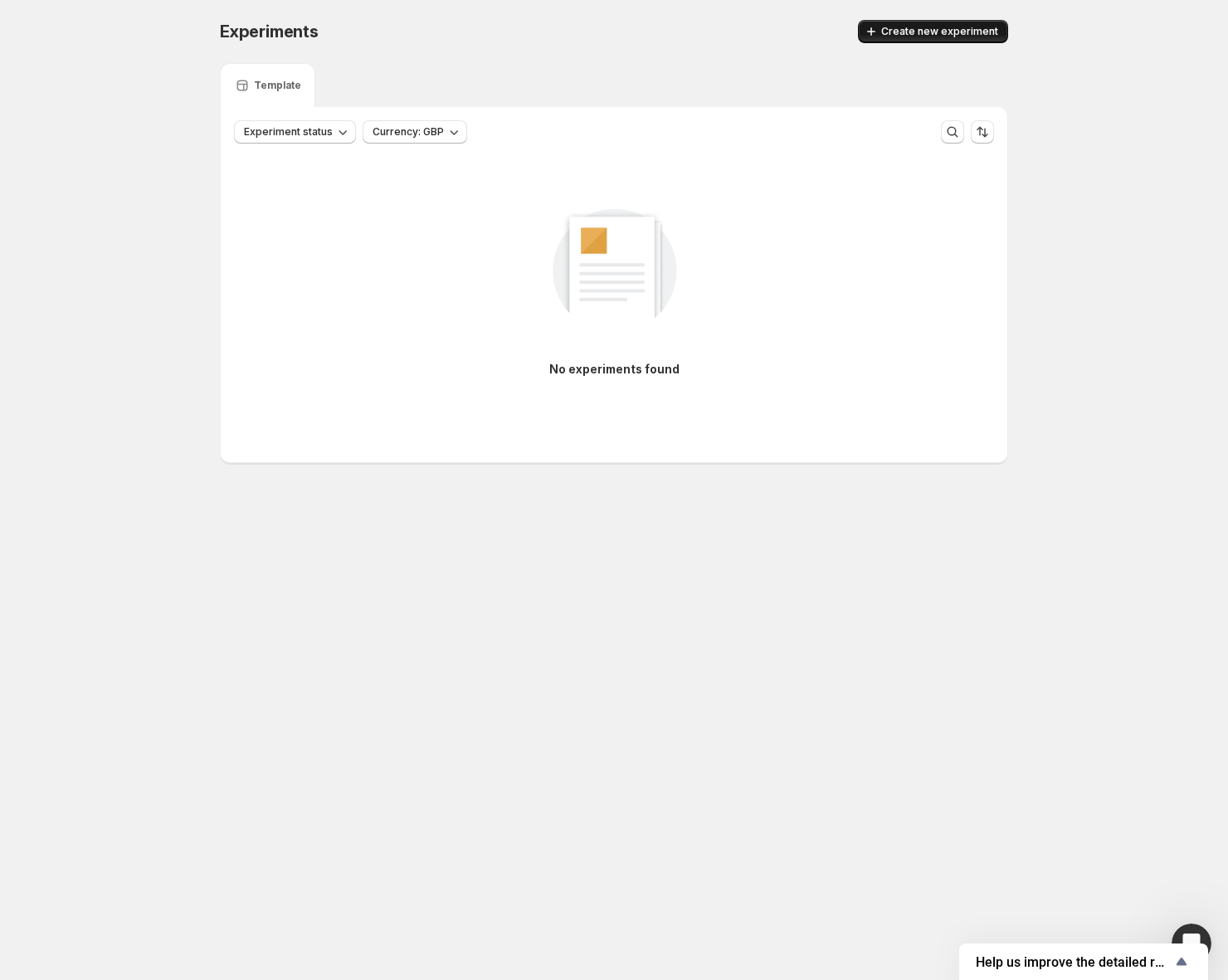
click at [902, 35] on span "Create new experiment" at bounding box center [939, 31] width 117 height 13
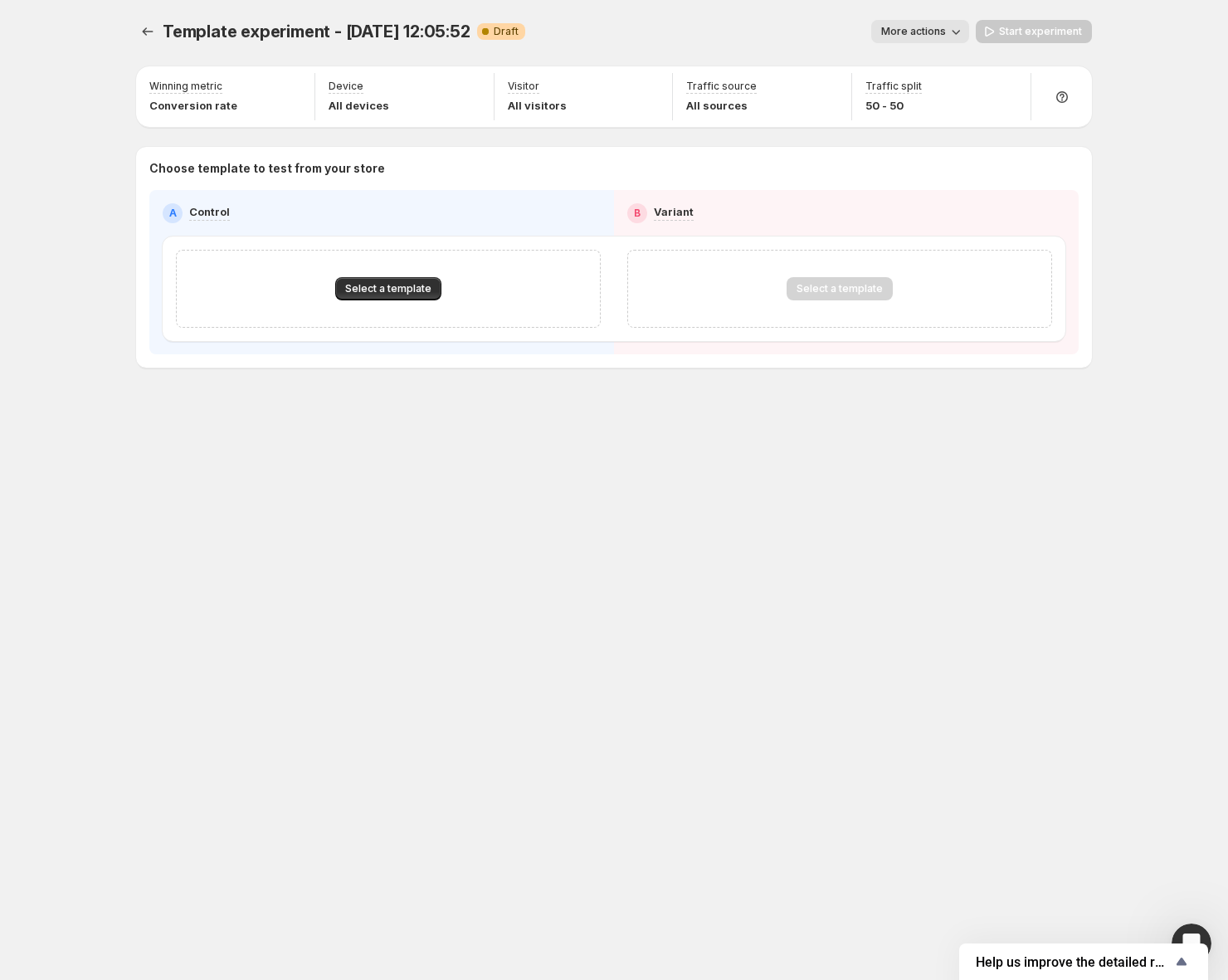
click at [852, 525] on div "Template experiment - Sep 9, 12:05:52. This page is ready Template experiment -…" at bounding box center [614, 490] width 996 height 980
click at [370, 292] on span "Select a template" at bounding box center [387, 288] width 86 height 13
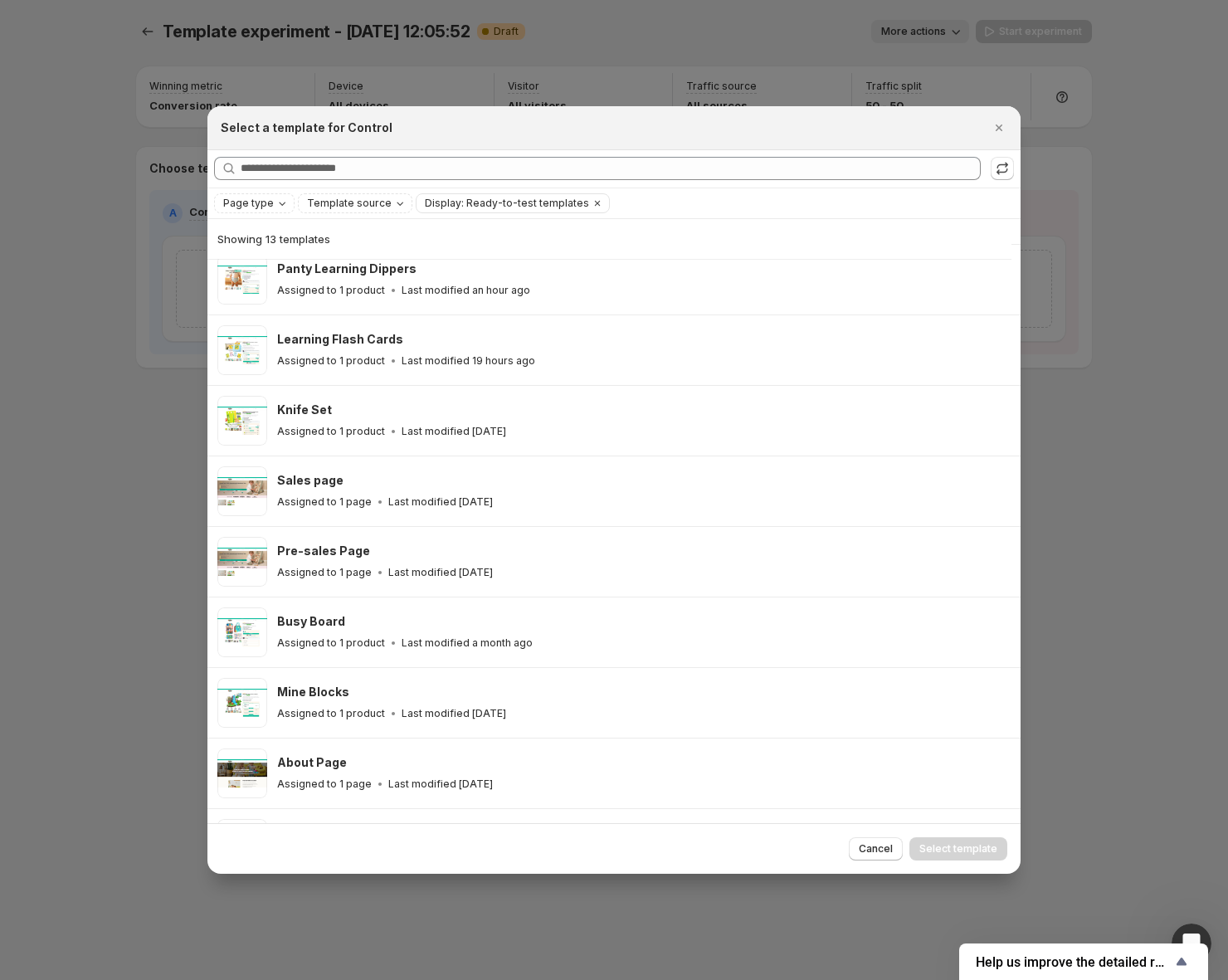
scroll to position [353, 0]
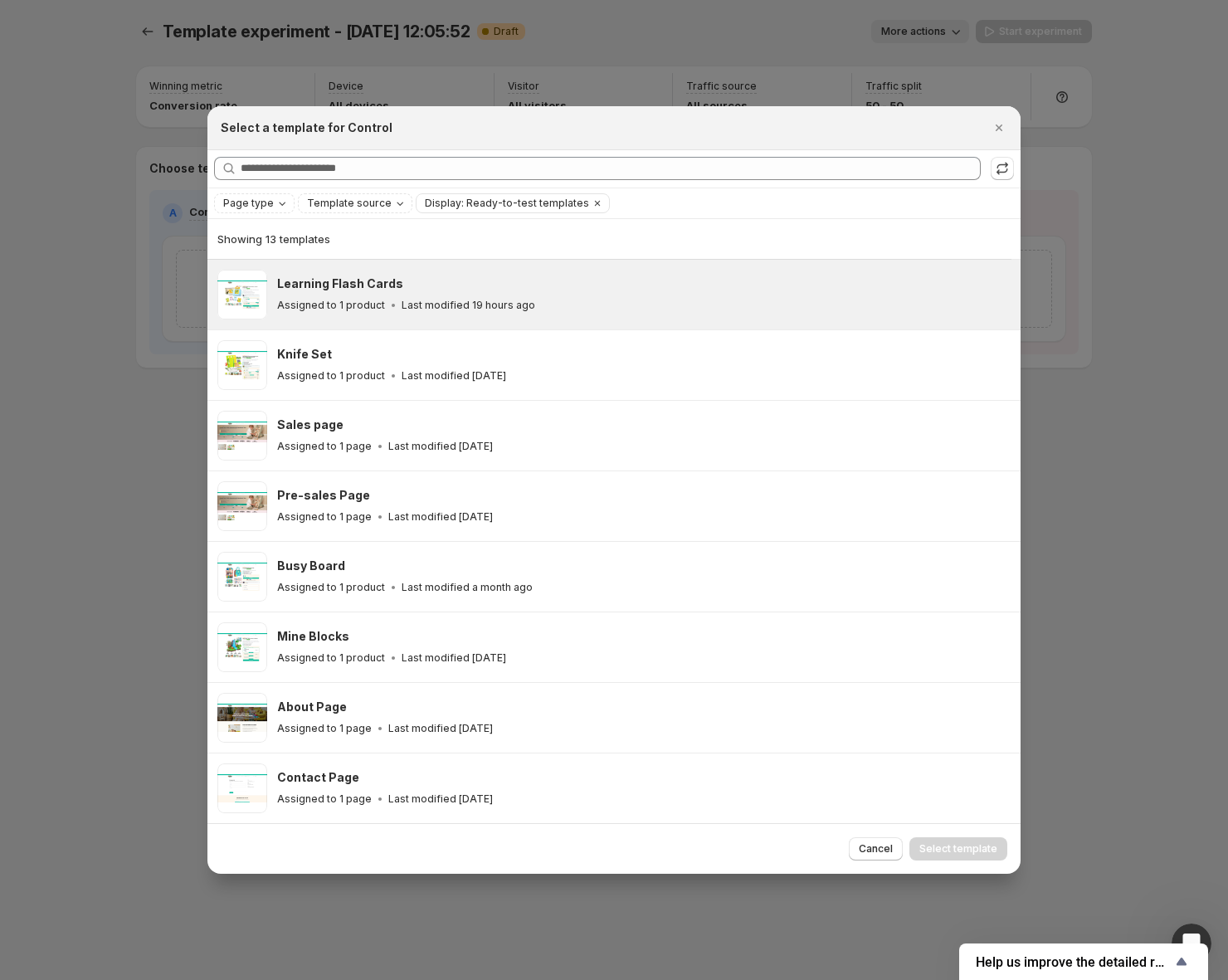
click at [275, 289] on div "Learning Flash Cards Assigned to 1 product Last modified 19 hours ago" at bounding box center [614, 294] width 793 height 50
click at [945, 851] on span "Select template" at bounding box center [958, 849] width 78 height 13
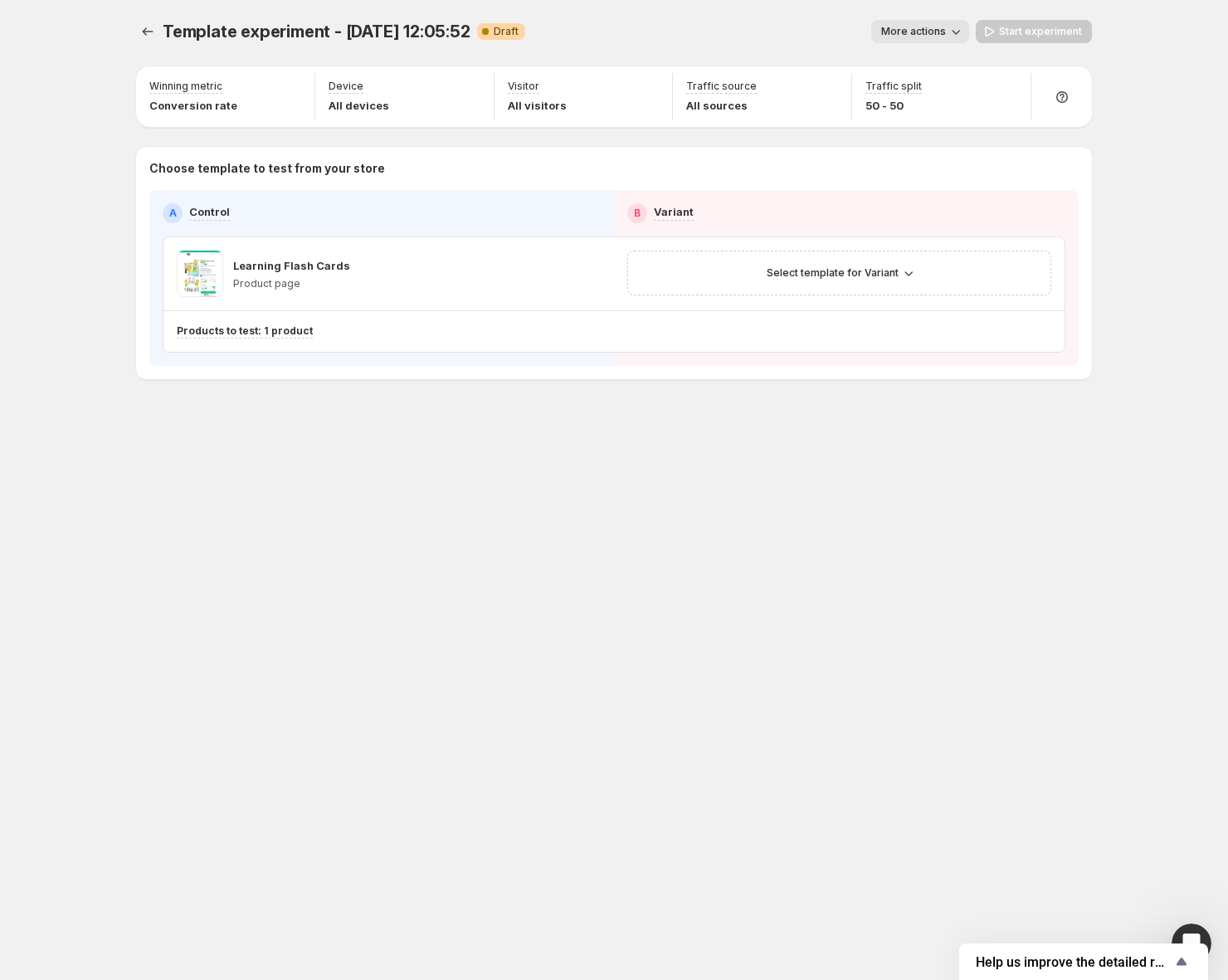
scroll to position [282, 0]
click at [824, 277] on span "Select template for Variant" at bounding box center [832, 272] width 132 height 13
click at [840, 338] on span "Create Variant based on Control" at bounding box center [841, 335] width 169 height 13
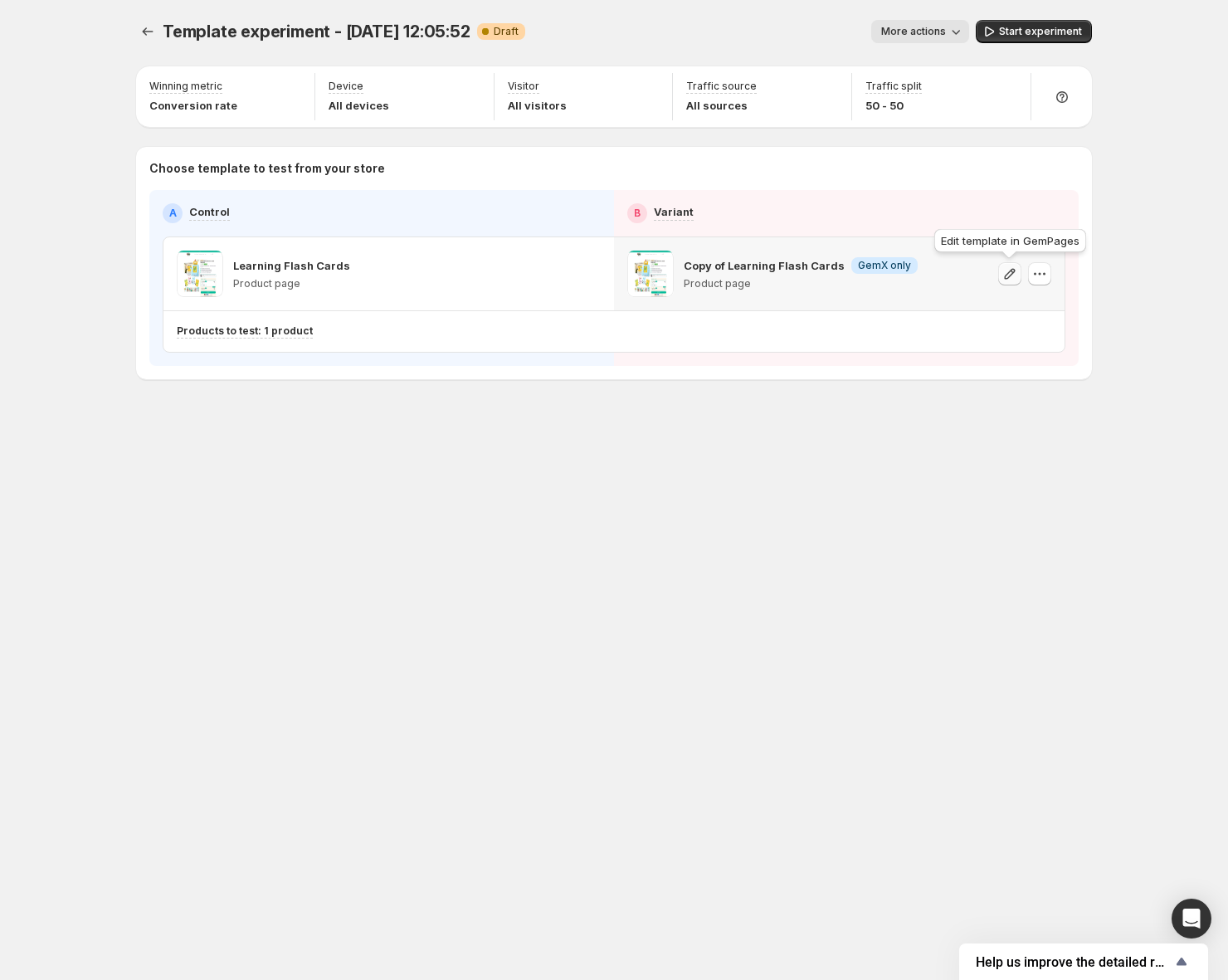
click at [1013, 277] on icon "button" at bounding box center [1009, 273] width 17 height 17
